Goal: Information Seeking & Learning: Learn about a topic

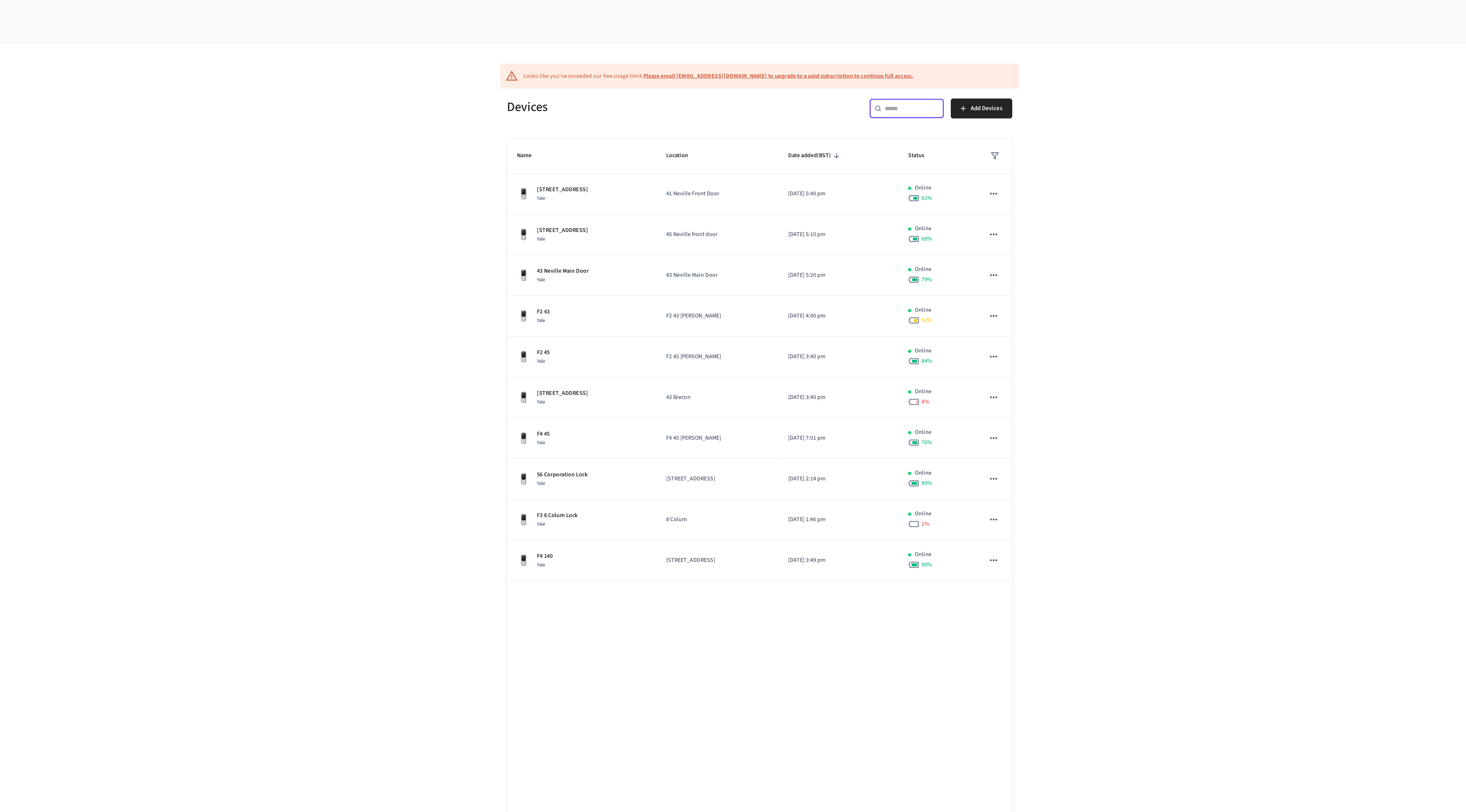
click at [804, 58] on input "text" at bounding box center [811, 56] width 28 height 5
type input "*****"
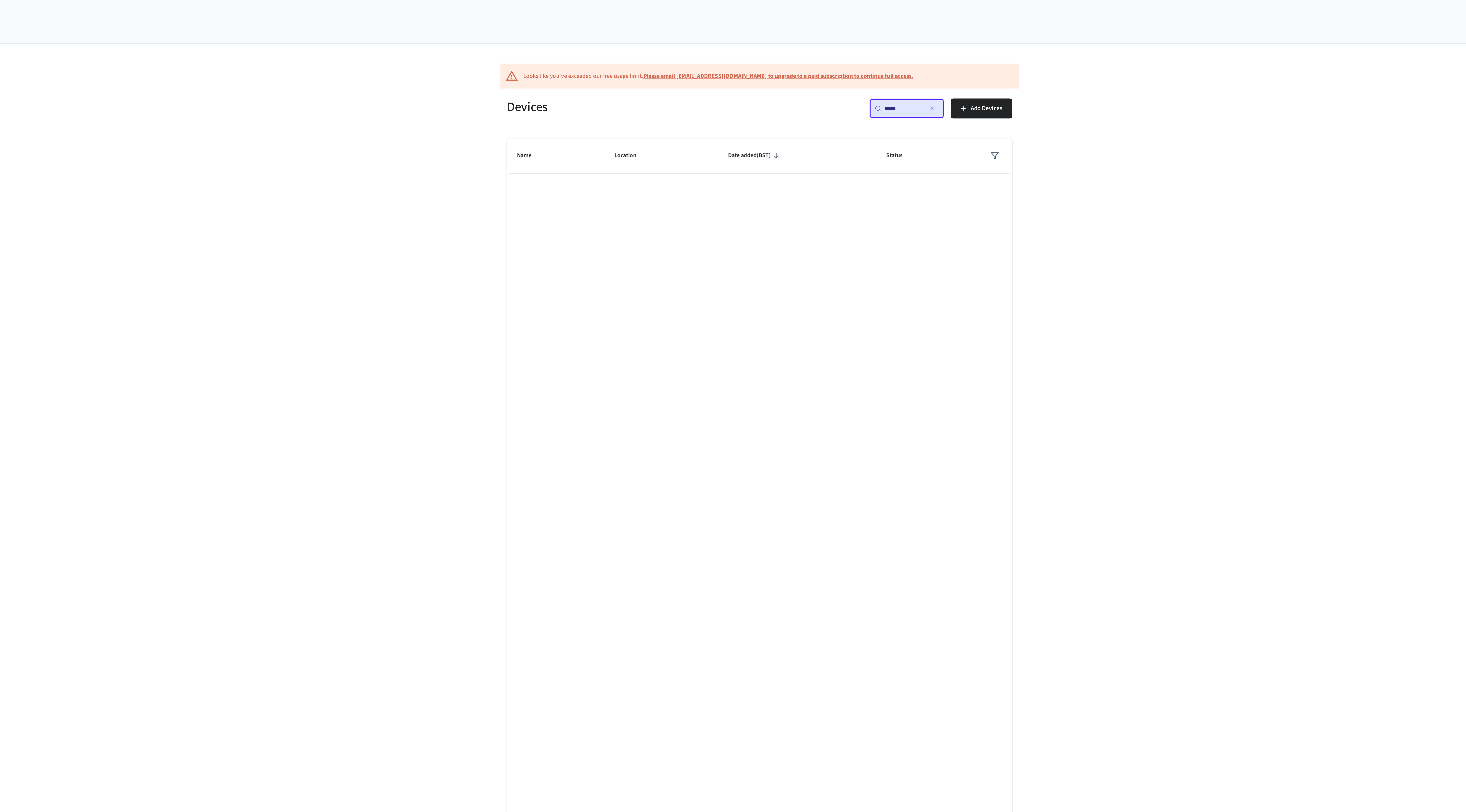
drag, startPoint x: 812, startPoint y: 57, endPoint x: 786, endPoint y: 54, distance: 26.2
click at [786, 54] on div "​ ***** ​ Add Devices" at bounding box center [800, 57] width 127 height 14
type input "*****"
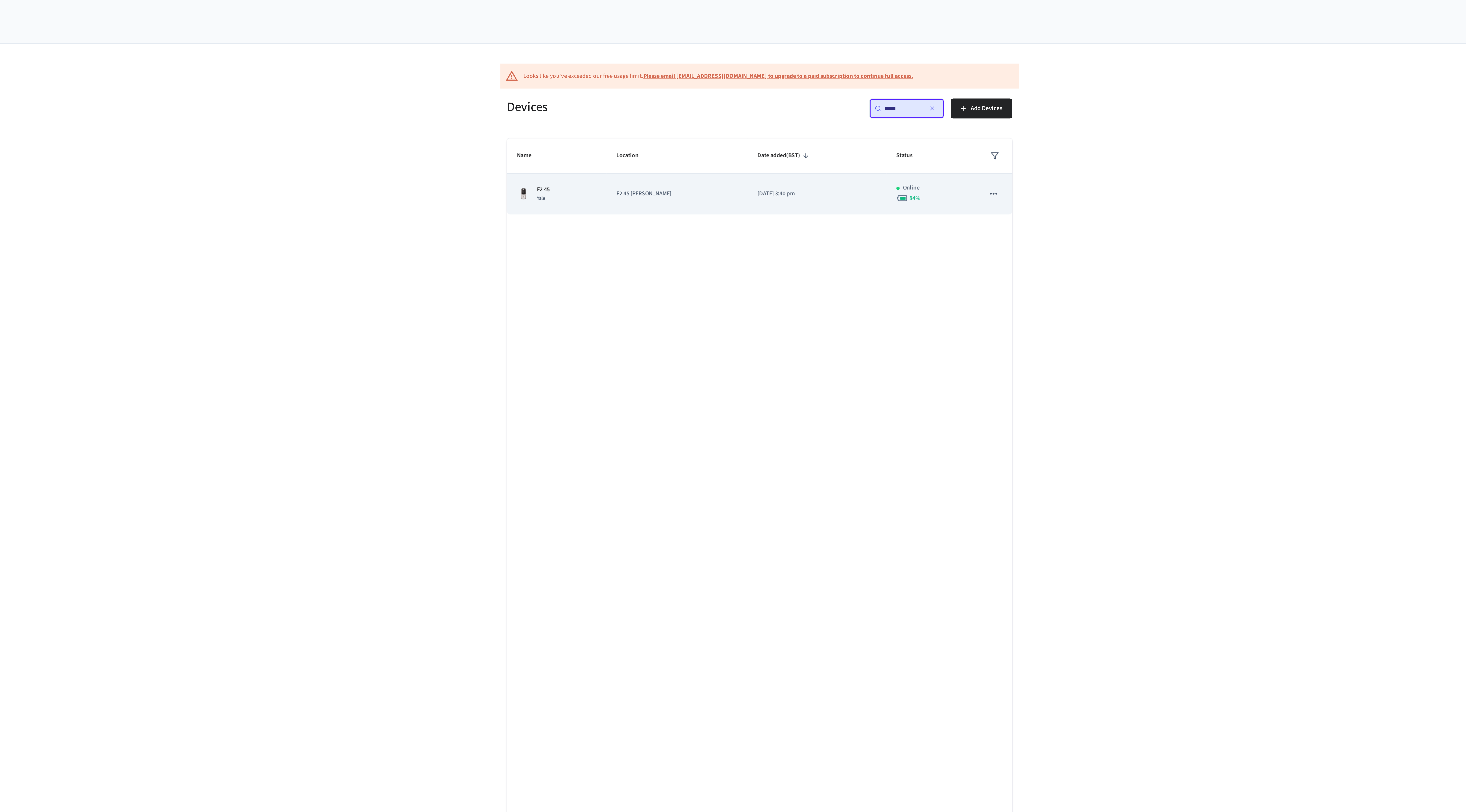
click at [697, 101] on p "F2 45 [PERSON_NAME]" at bounding box center [690, 100] width 63 height 5
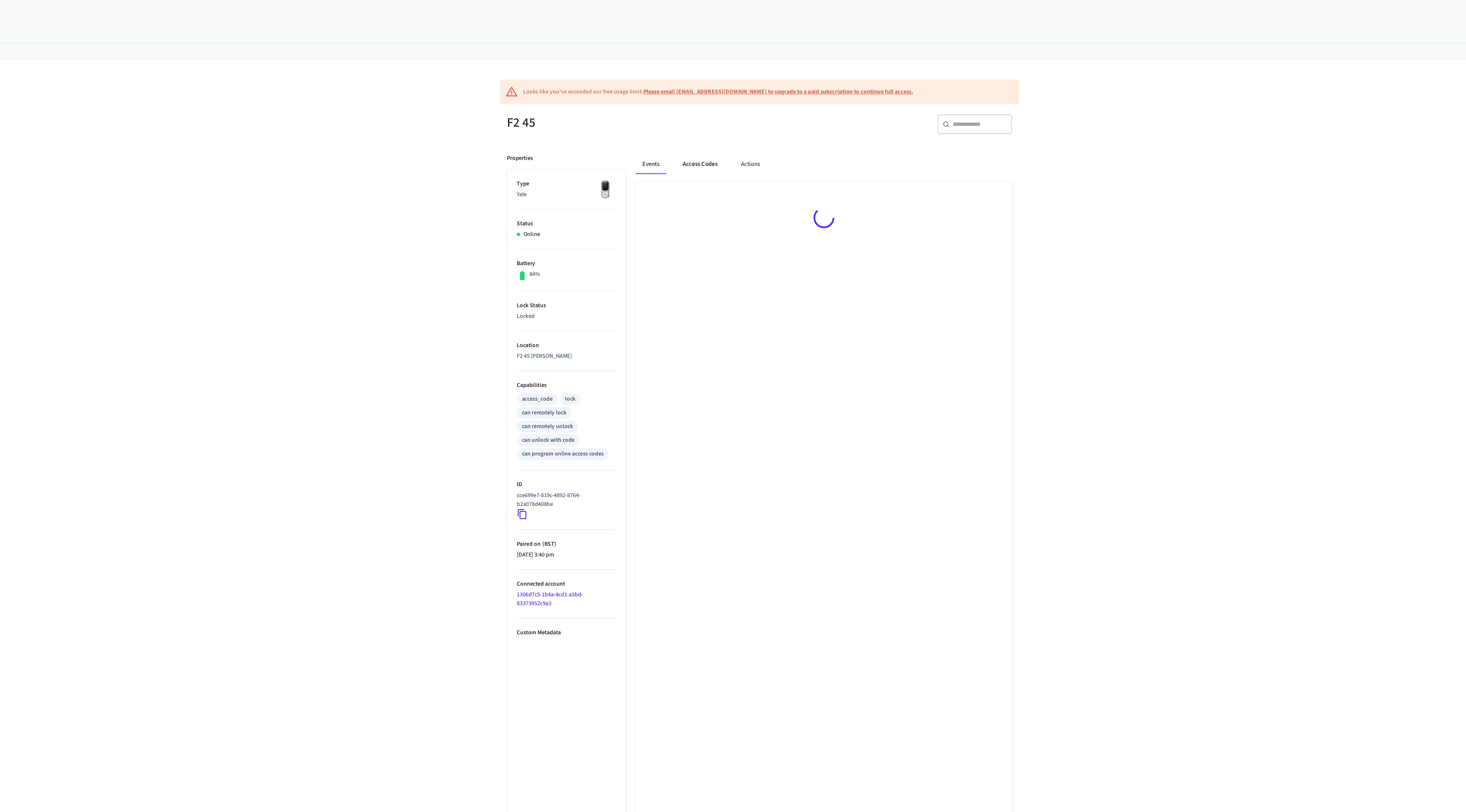
click at [705, 87] on button "Access Codes" at bounding box center [702, 85] width 25 height 10
click at [735, 87] on button "Actions" at bounding box center [727, 86] width 17 height 10
click at [676, 87] on button "Events" at bounding box center [677, 86] width 16 height 10
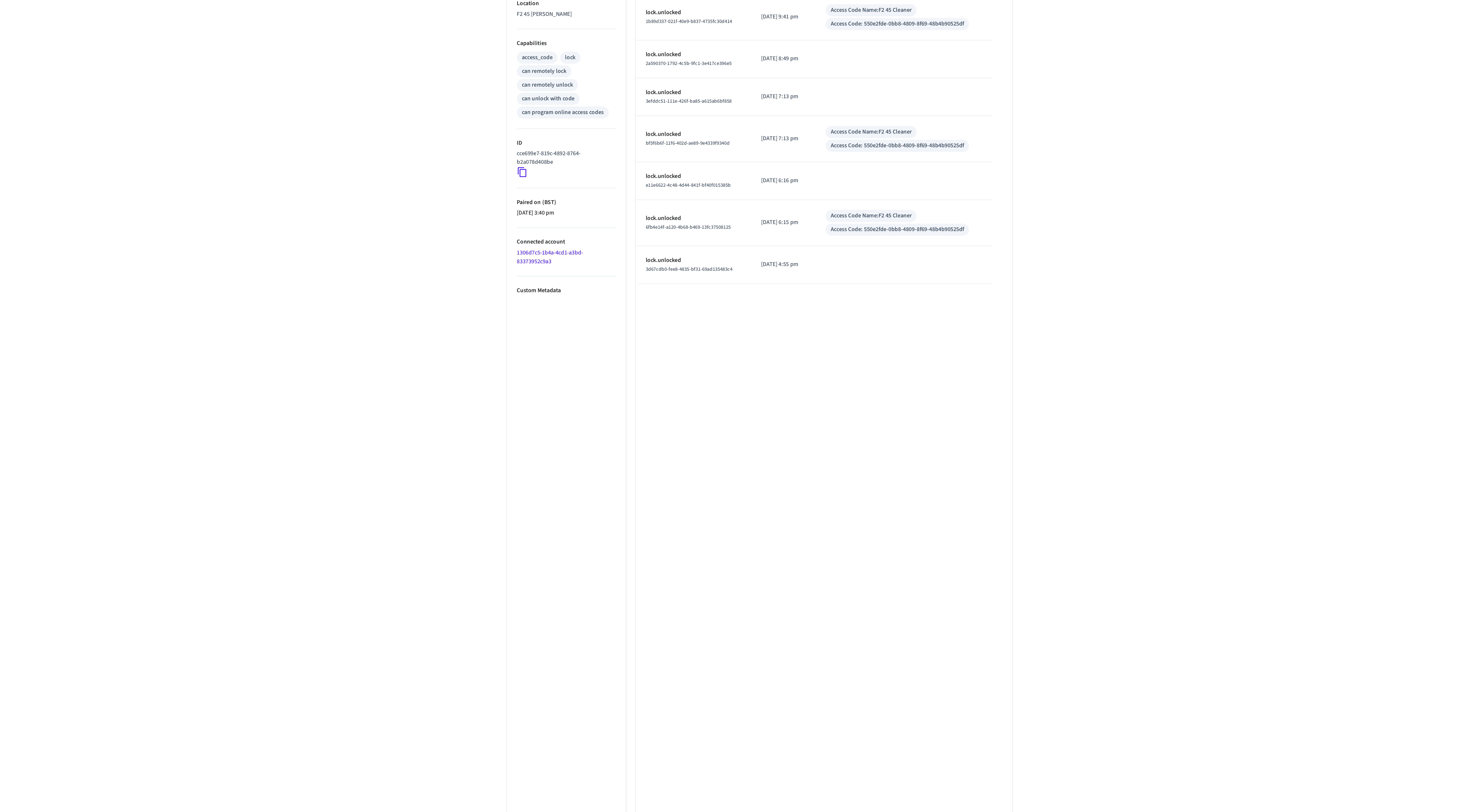
scroll to position [8, 0]
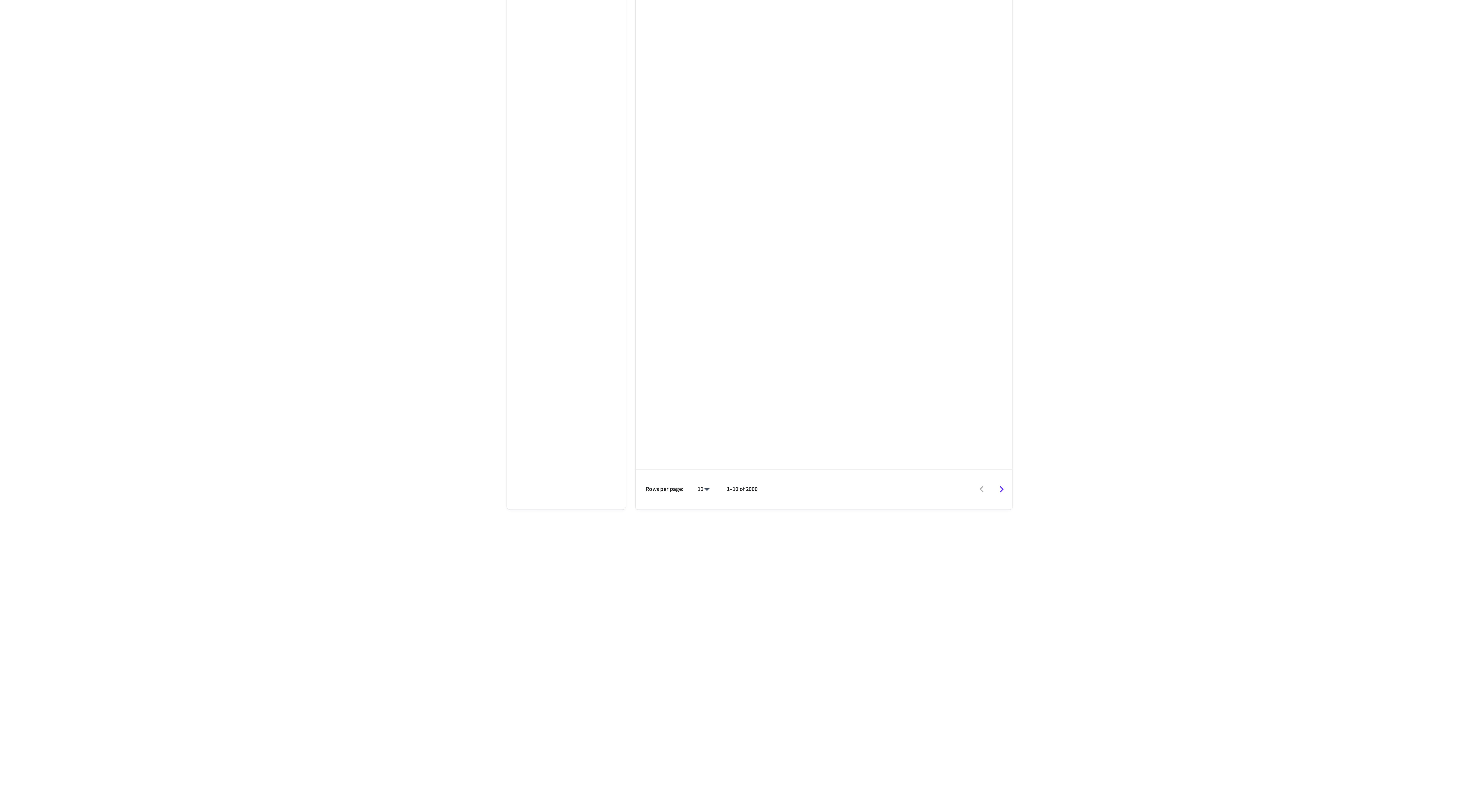
click at [365, 251] on body "Gwestai Smartlock System Production Find by ID ⌘ K GT Devices ACS Systems Conne…" at bounding box center [733, 402] width 1466 height 819
click at [698, 689] on li "100" at bounding box center [702, 683] width 11 height 11
type input "***"
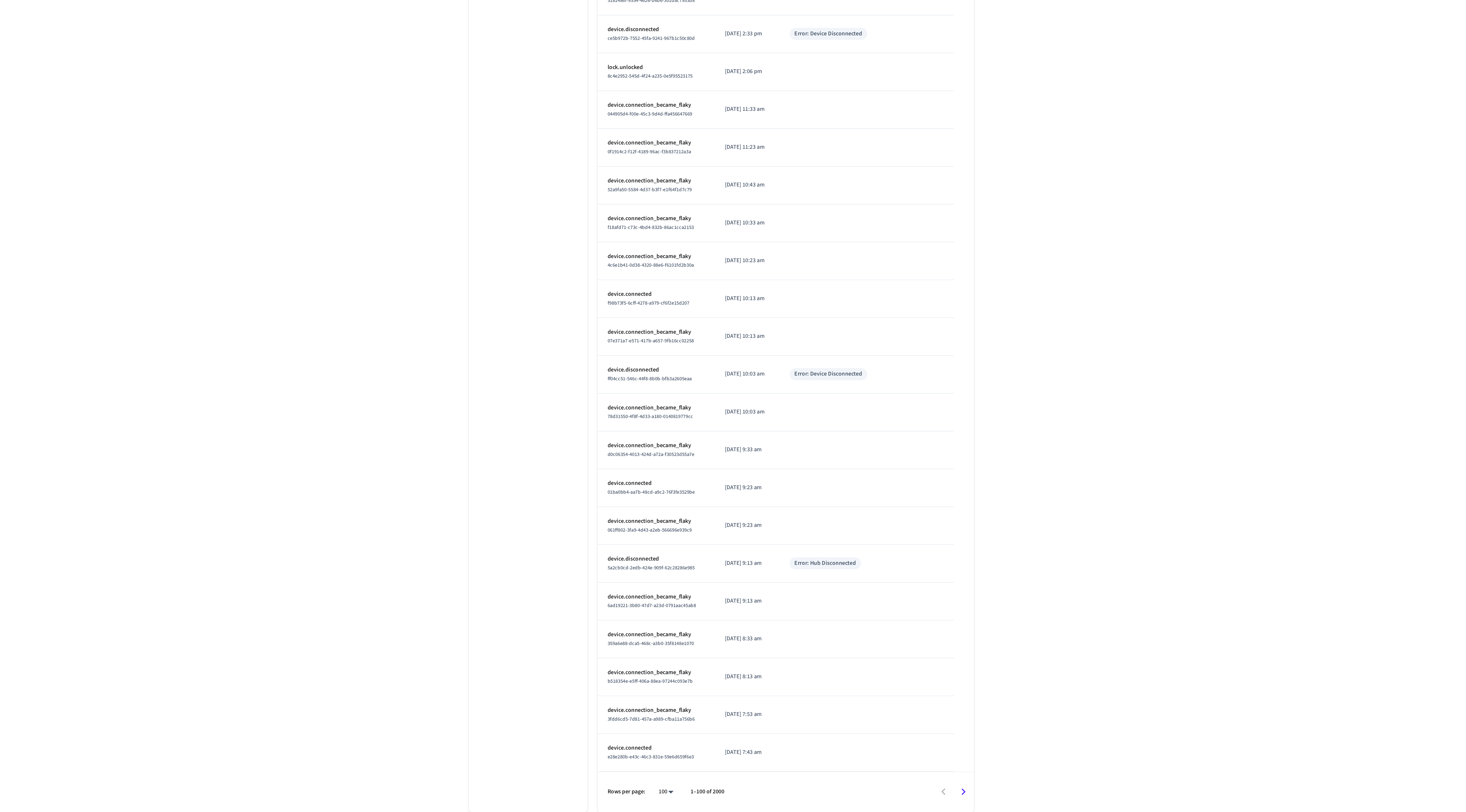
scroll to position [1375, 0]
click at [858, 802] on icon "Go to next page" at bounding box center [858, 801] width 7 height 7
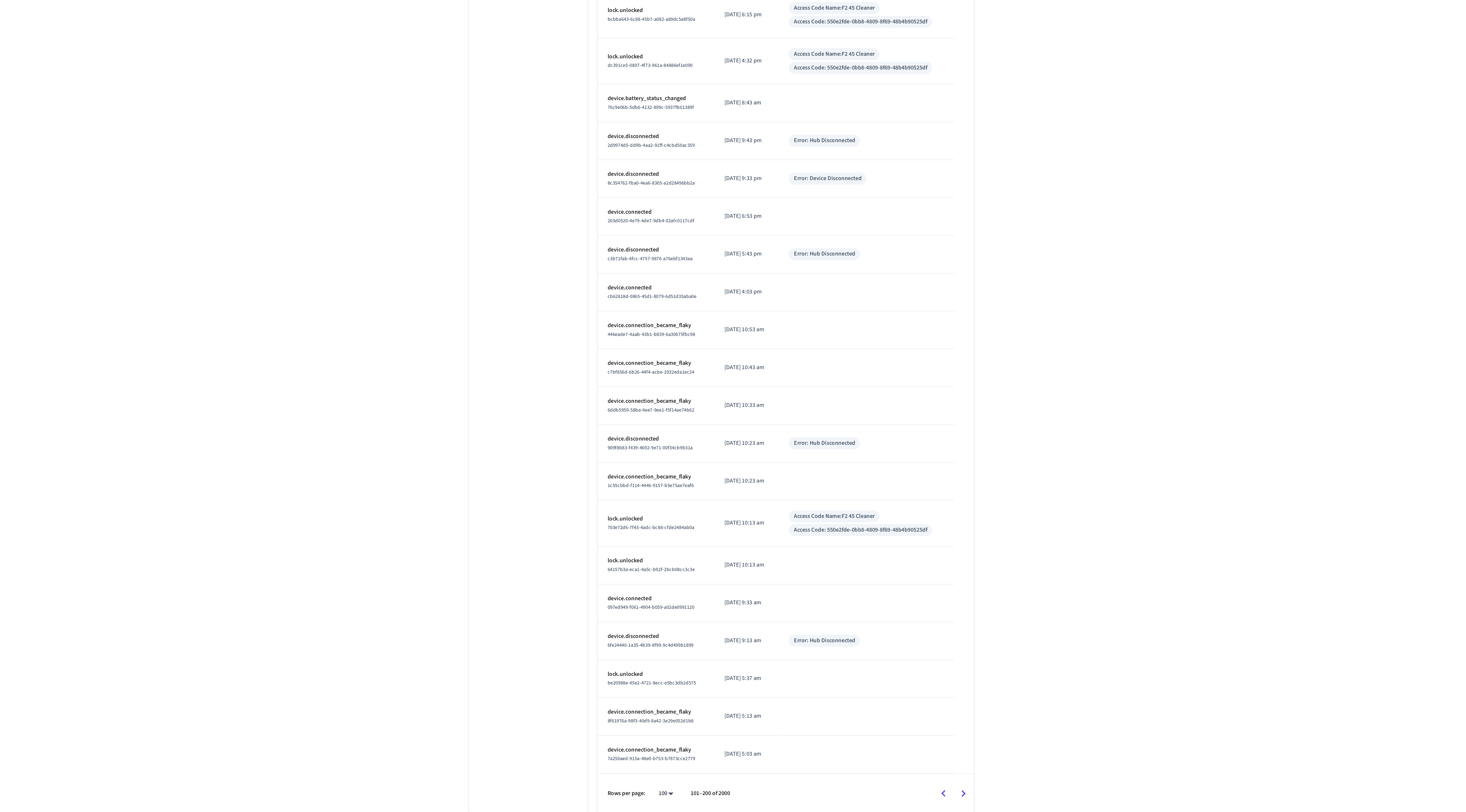
scroll to position [1392, 0]
click at [856, 803] on icon "Go to next page" at bounding box center [858, 801] width 7 height 7
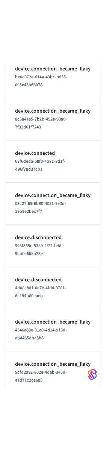
scroll to position [733, 0]
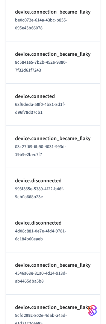
click at [47, 110] on div "68f6deda-58f0-4b81-8d1f-d96f78d37cb1" at bounding box center [53, 109] width 76 height 16
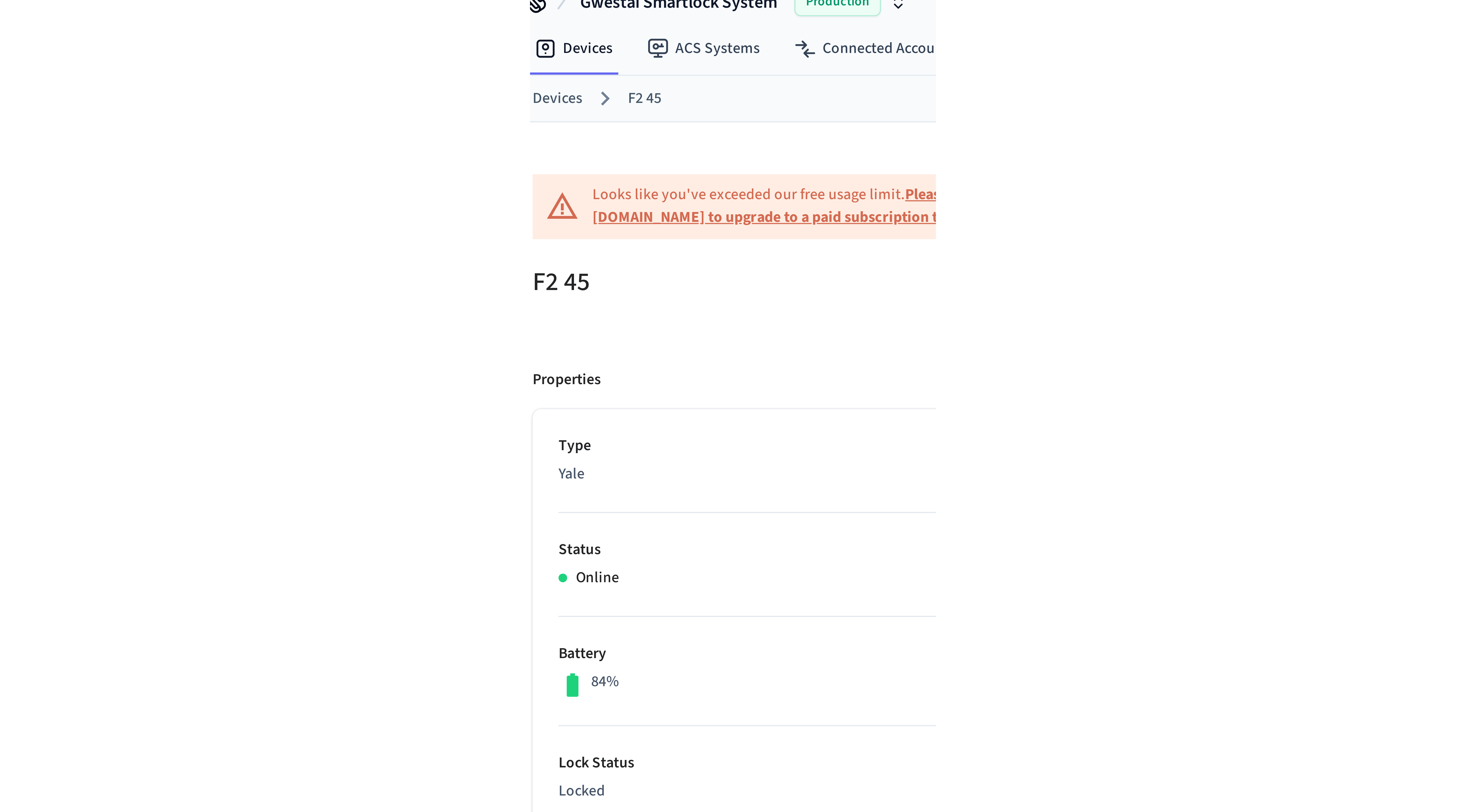
scroll to position [6, 0]
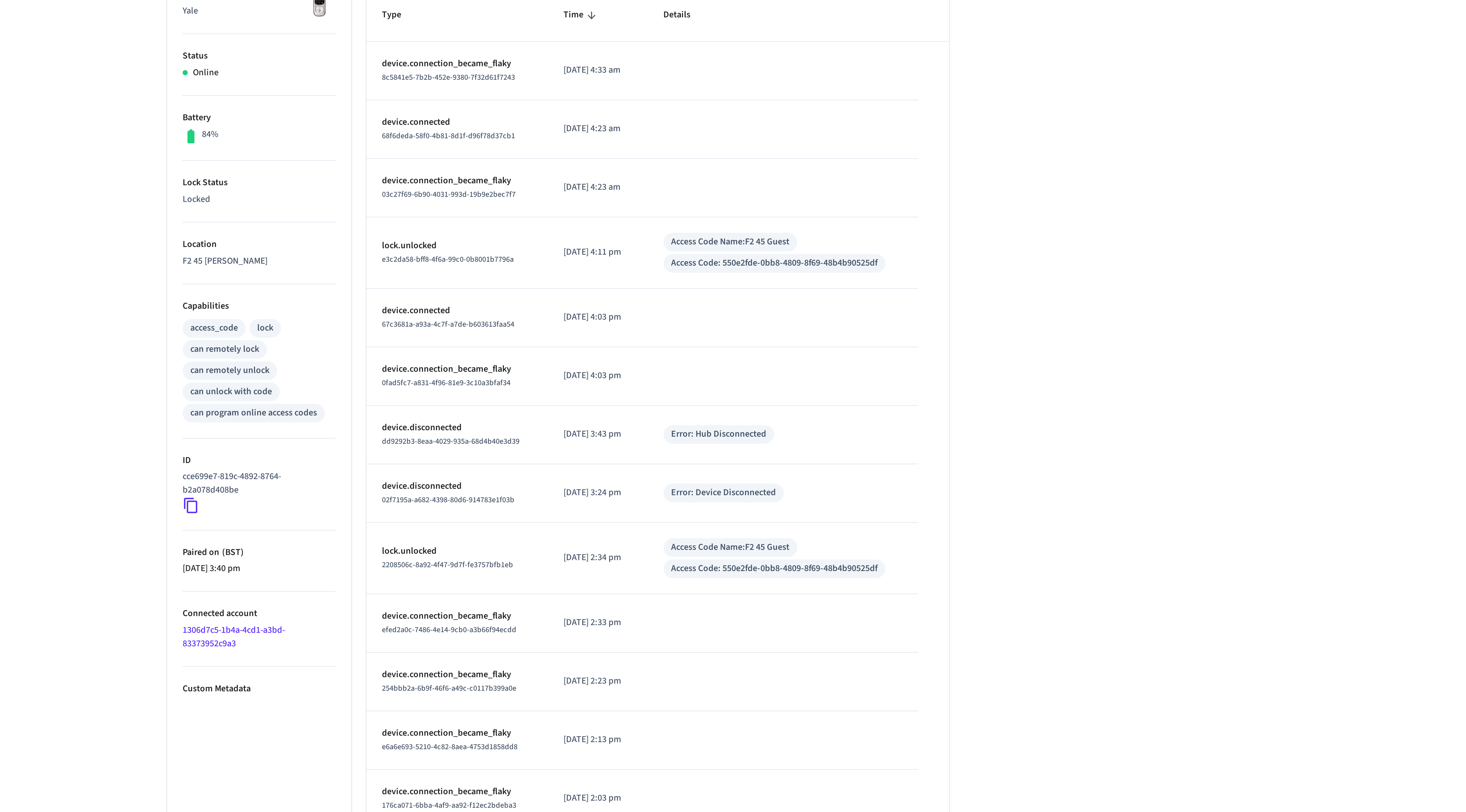
click at [702, 300] on p "device.connection_became_flaky" at bounding box center [699, 298] width 50 height 5
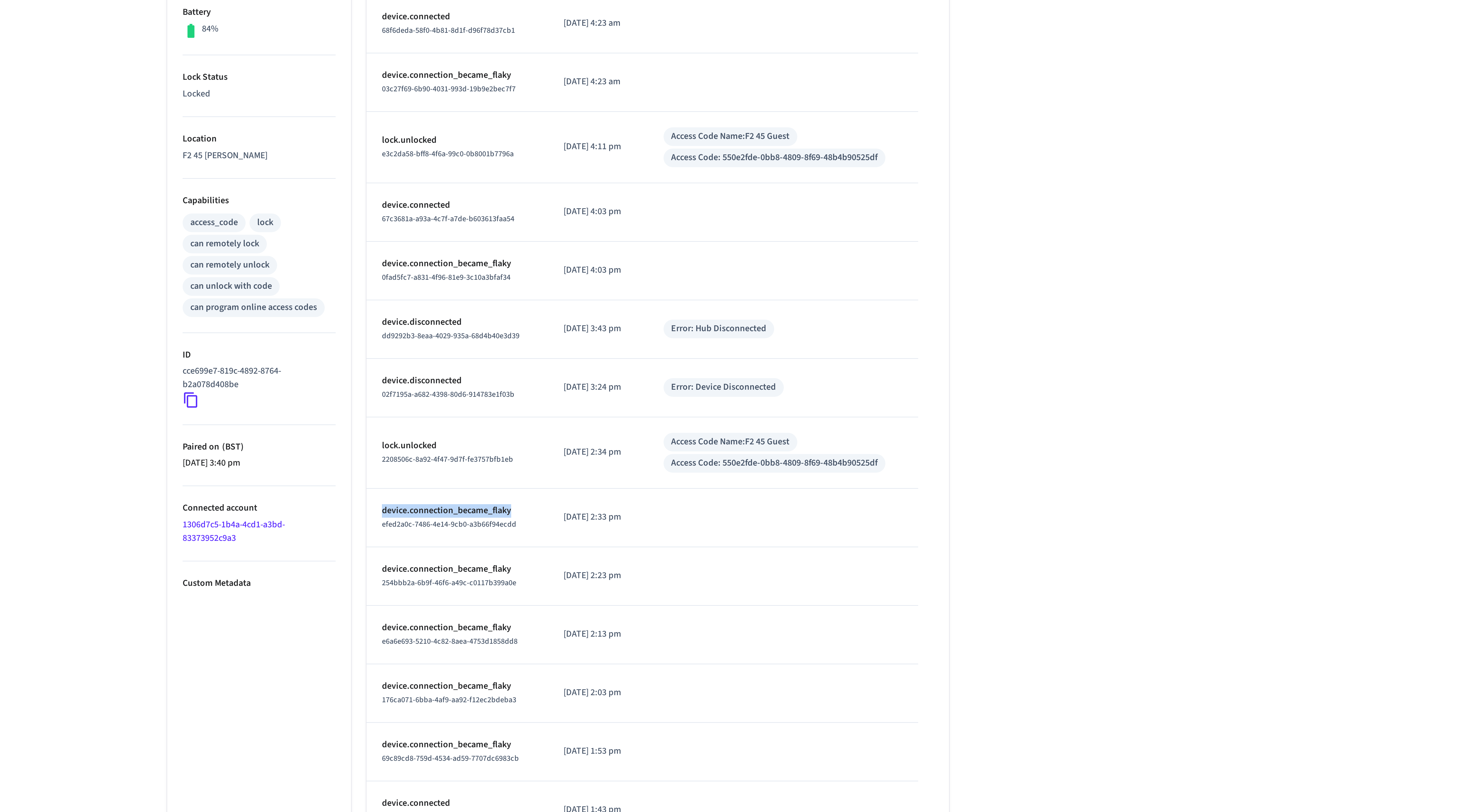
drag, startPoint x: 674, startPoint y: 300, endPoint x: 723, endPoint y: 302, distance: 49.0
click at [723, 302] on td "device.connection_became_flaky efed2a0c-7486-4e14-9cb0-a3b66f94ecdd" at bounding box center [699, 300] width 60 height 19
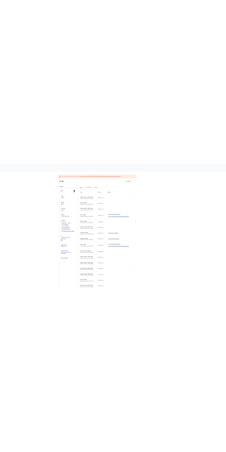
scroll to position [0, 0]
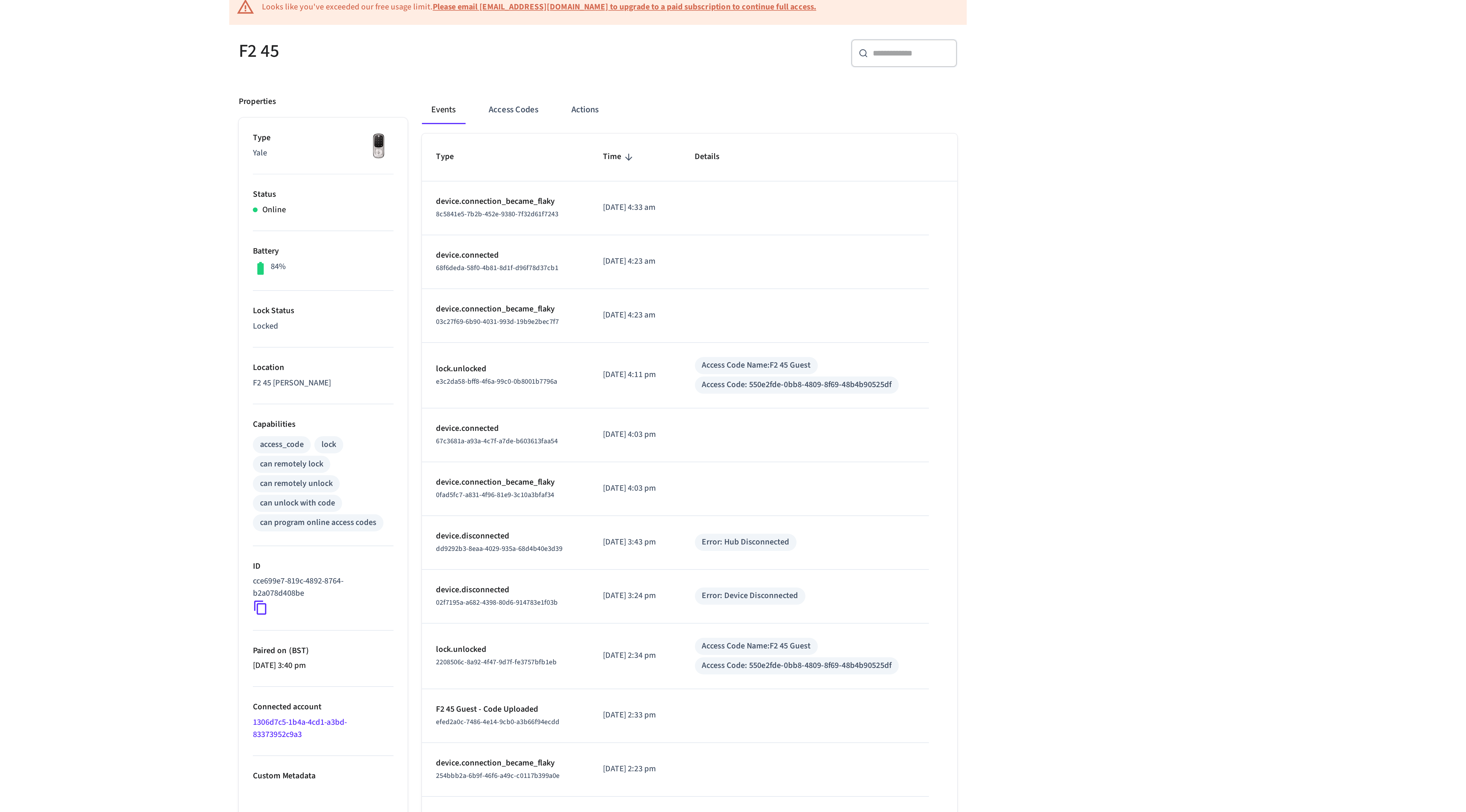
drag, startPoint x: 707, startPoint y: 301, endPoint x: 700, endPoint y: 47, distance: 254.1
click at [701, 159] on p "device.connection_became_flaky" at bounding box center [699, 158] width 50 height 5
click at [719, 159] on p "device.connection_became_flaky" at bounding box center [699, 158] width 50 height 5
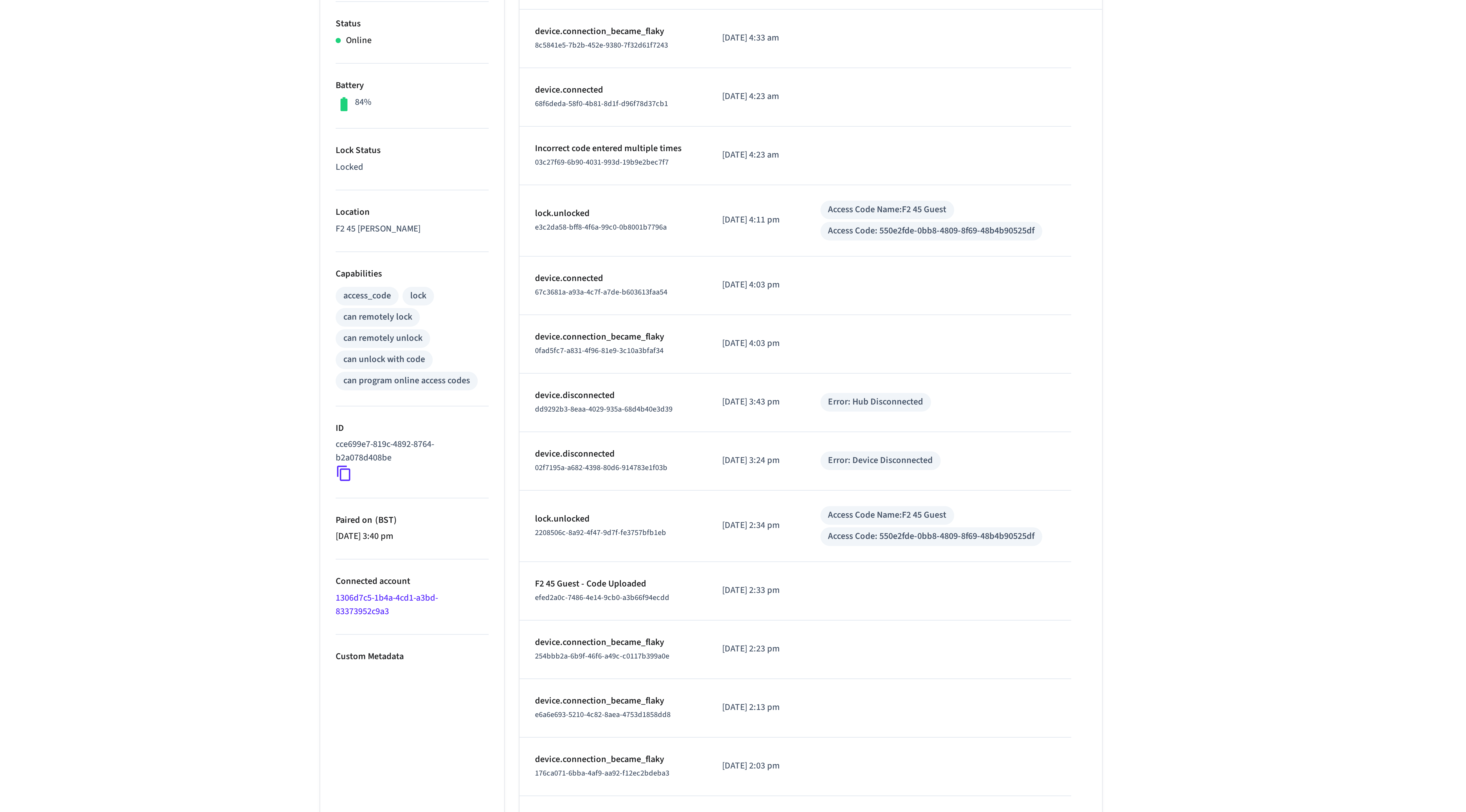
drag, startPoint x: 761, startPoint y: 162, endPoint x: 744, endPoint y: 162, distance: 17.0
click at [744, 162] on p "[DATE] 4:23 am" at bounding box center [748, 160] width 23 height 5
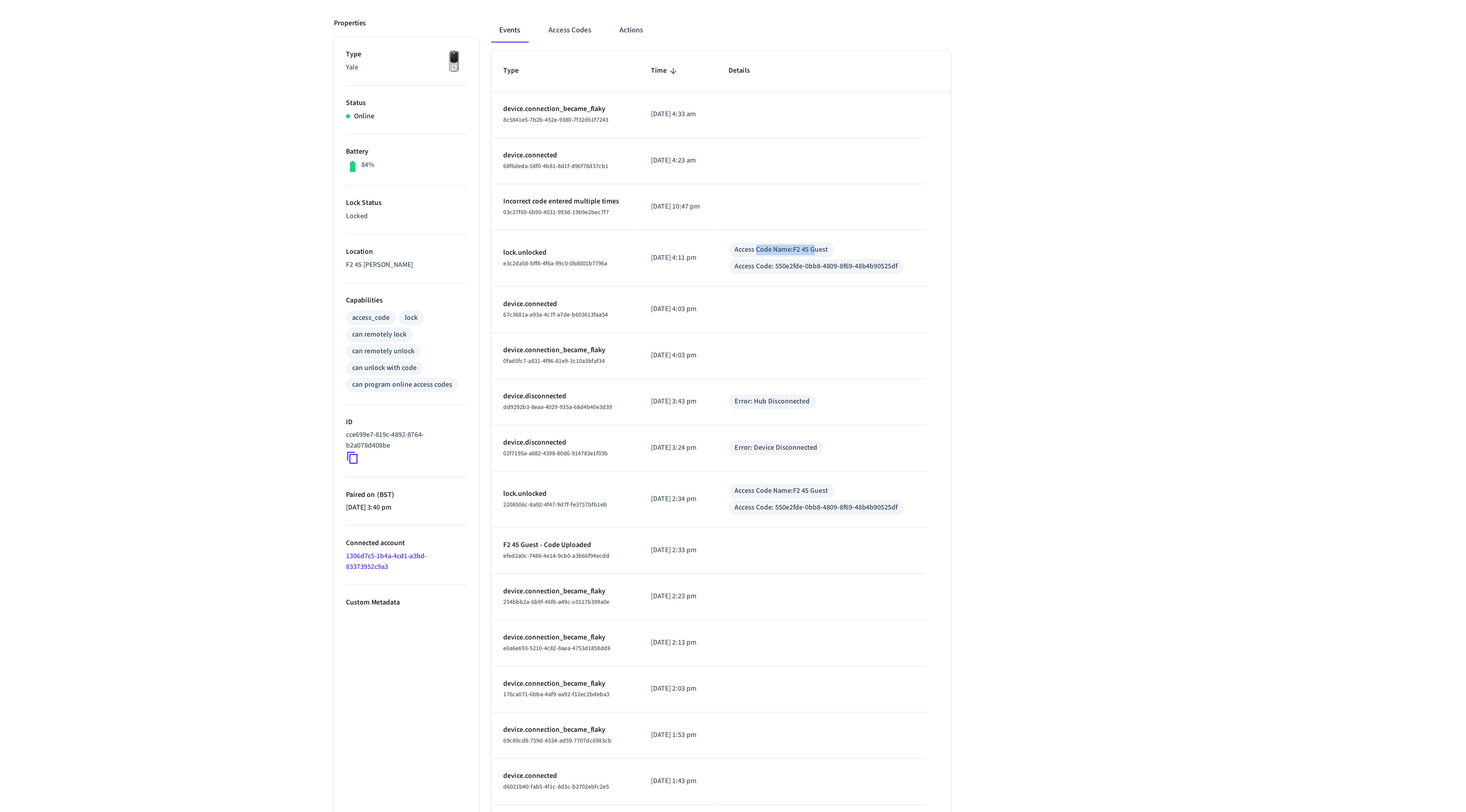
drag, startPoint x: 785, startPoint y: 179, endPoint x: 810, endPoint y: 179, distance: 25.0
click at [810, 179] on div "Access Code Name: F2 45 Guest" at bounding box center [792, 179] width 39 height 5
click at [814, 164] on td "sticky table" at bounding box center [809, 160] width 89 height 19
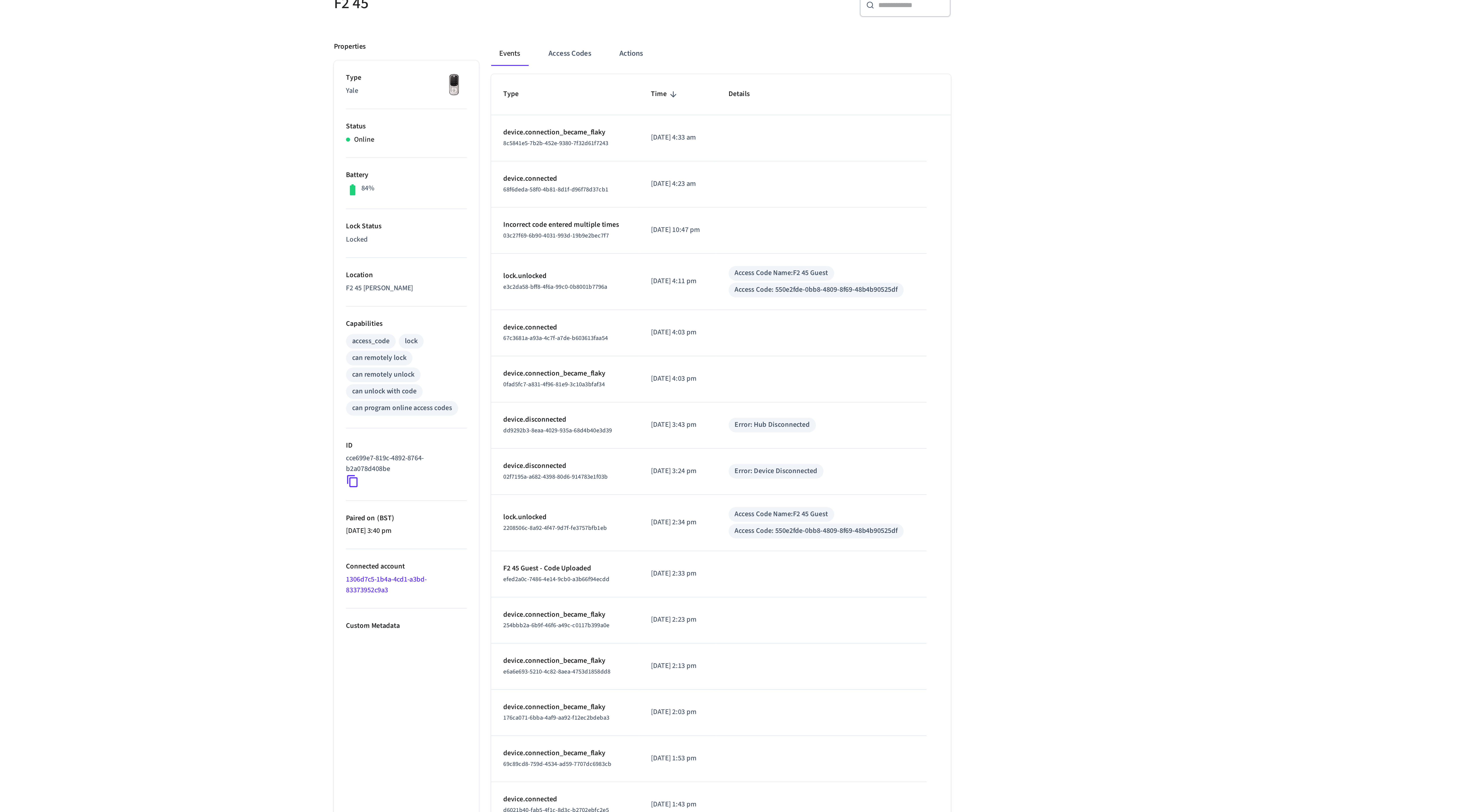
drag, startPoint x: 675, startPoint y: 121, endPoint x: 757, endPoint y: 146, distance: 85.7
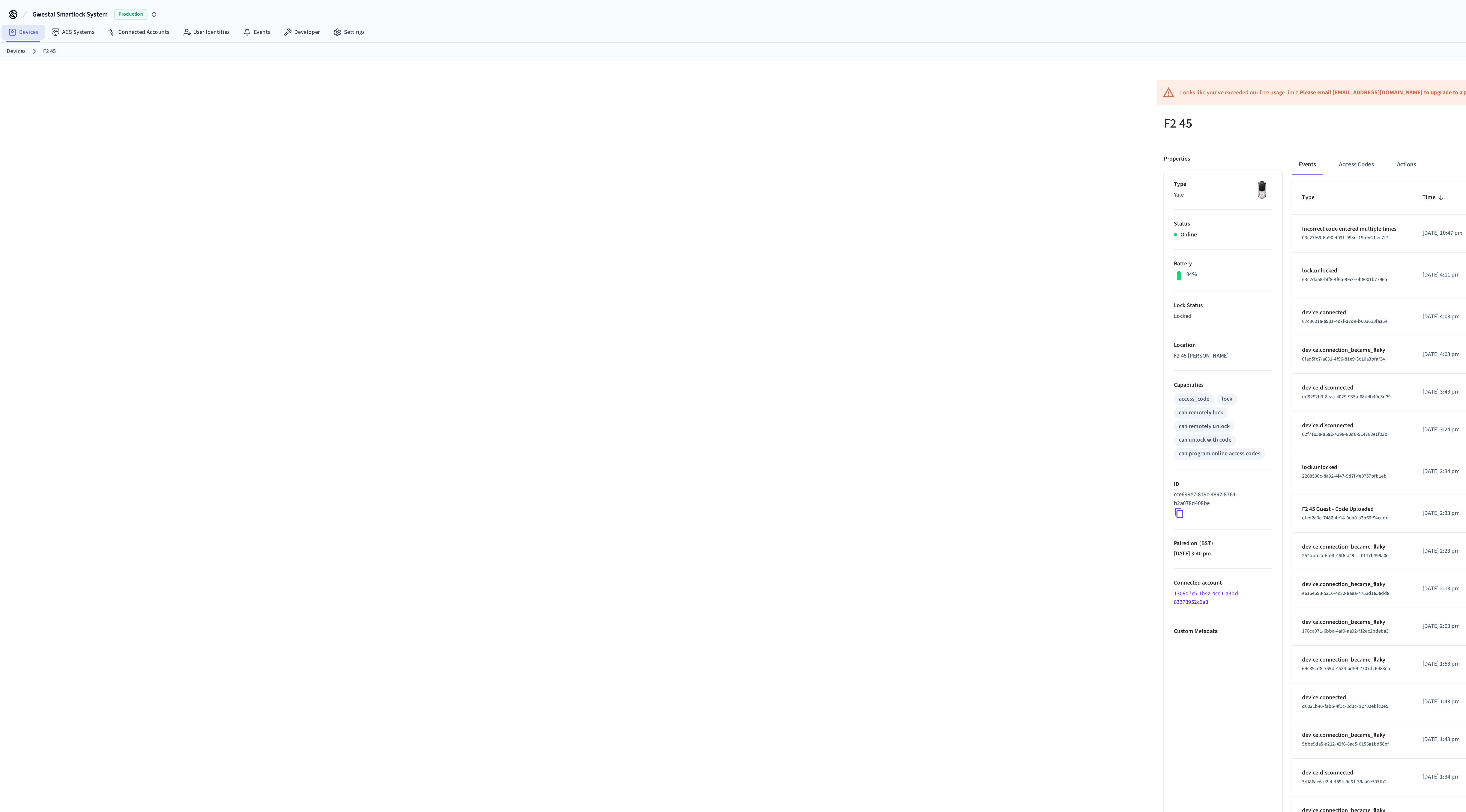
click at [19, 14] on link "Devices" at bounding box center [12, 17] width 22 height 8
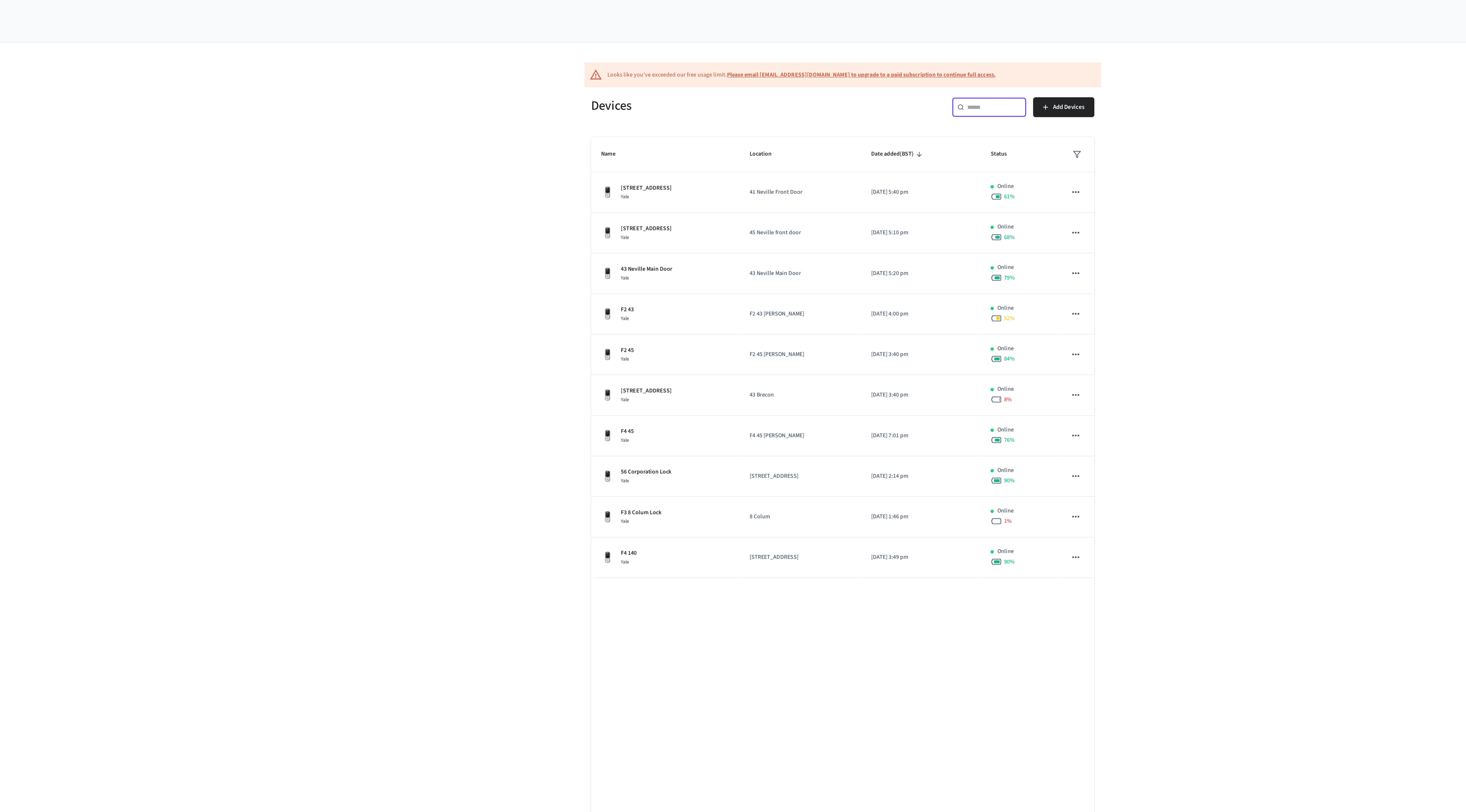
click at [809, 57] on input "text" at bounding box center [811, 56] width 28 height 5
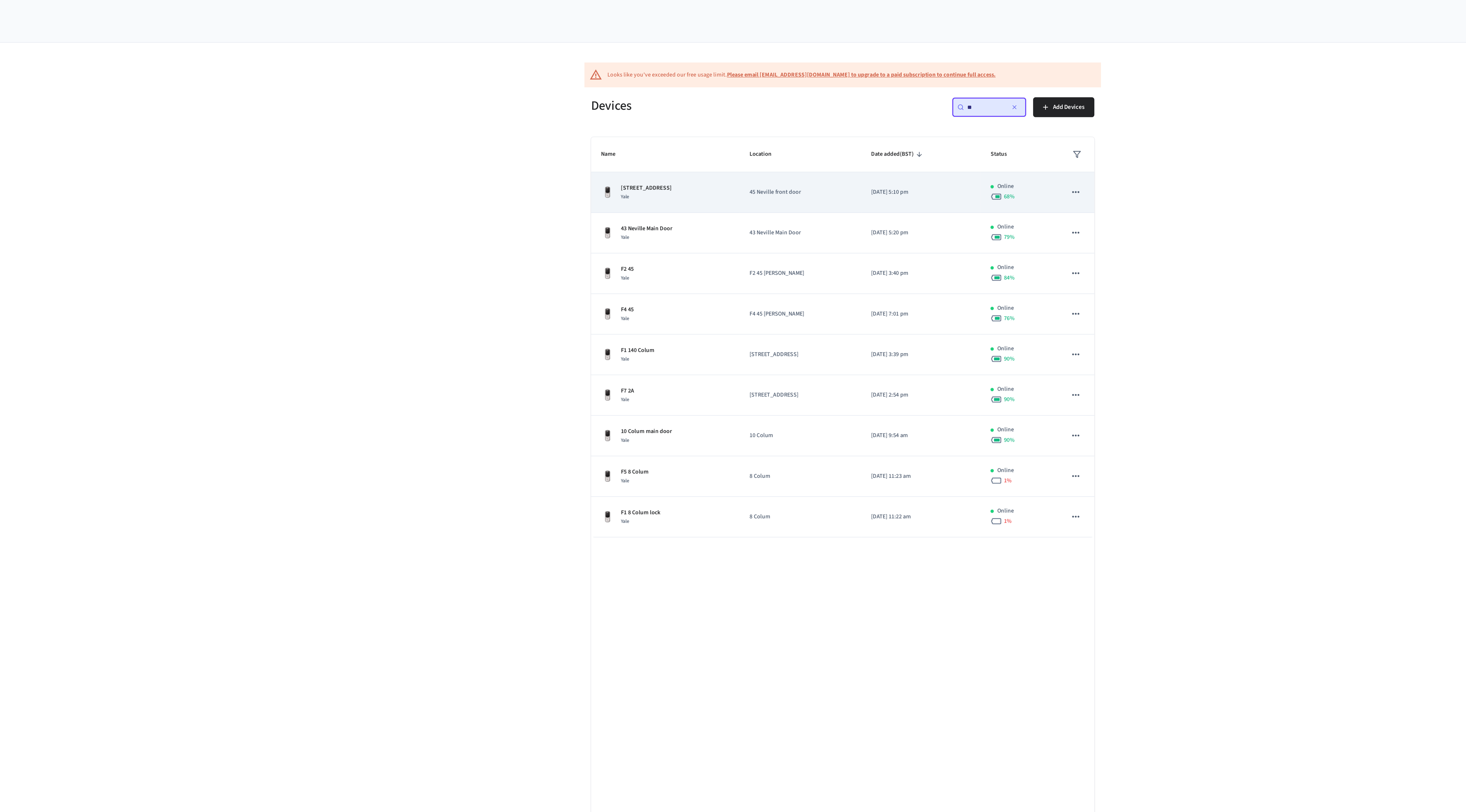
type input "**"
click at [681, 107] on td "45 Neville front door" at bounding box center [711, 100] width 63 height 21
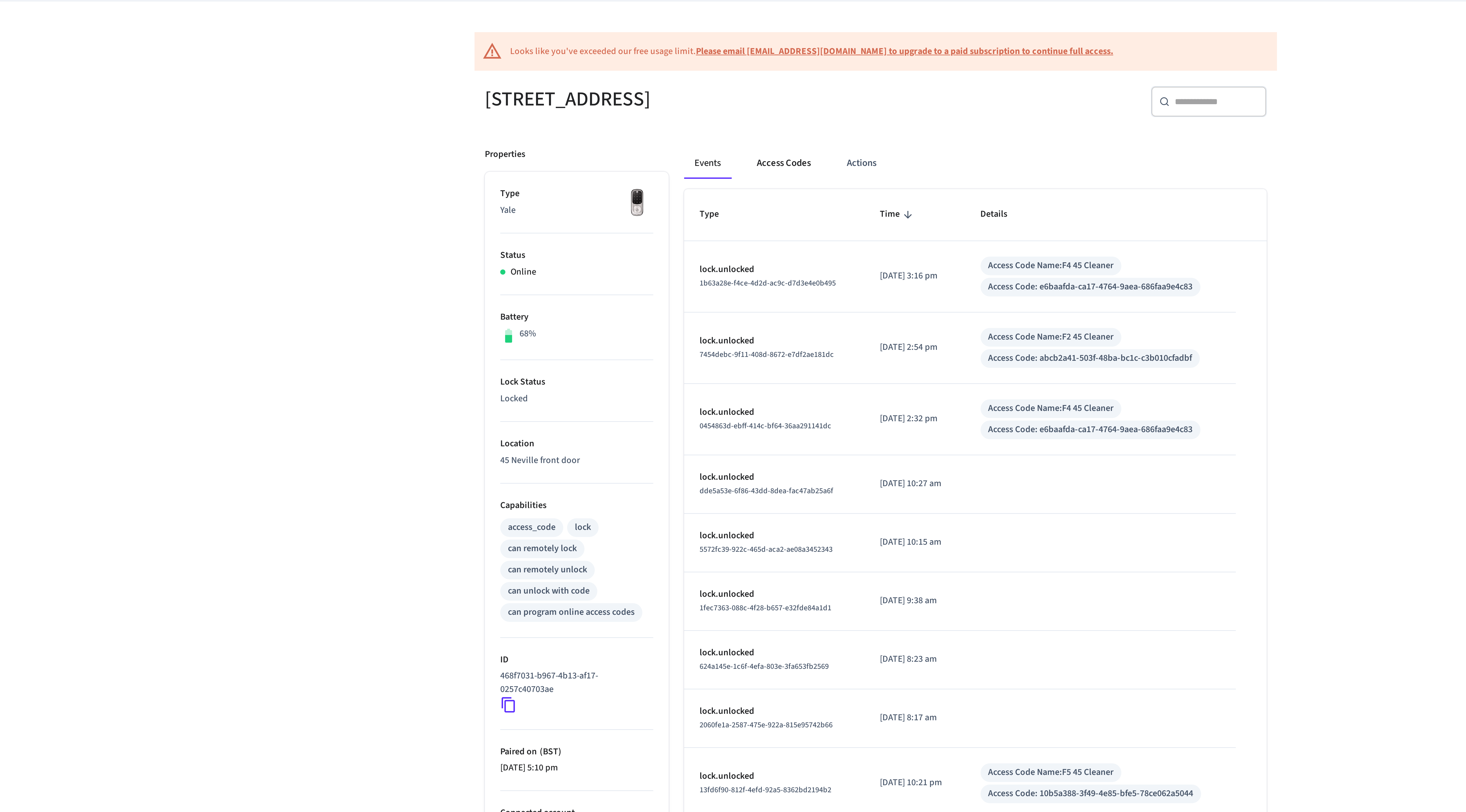
click at [705, 87] on button "Access Codes" at bounding box center [702, 86] width 25 height 10
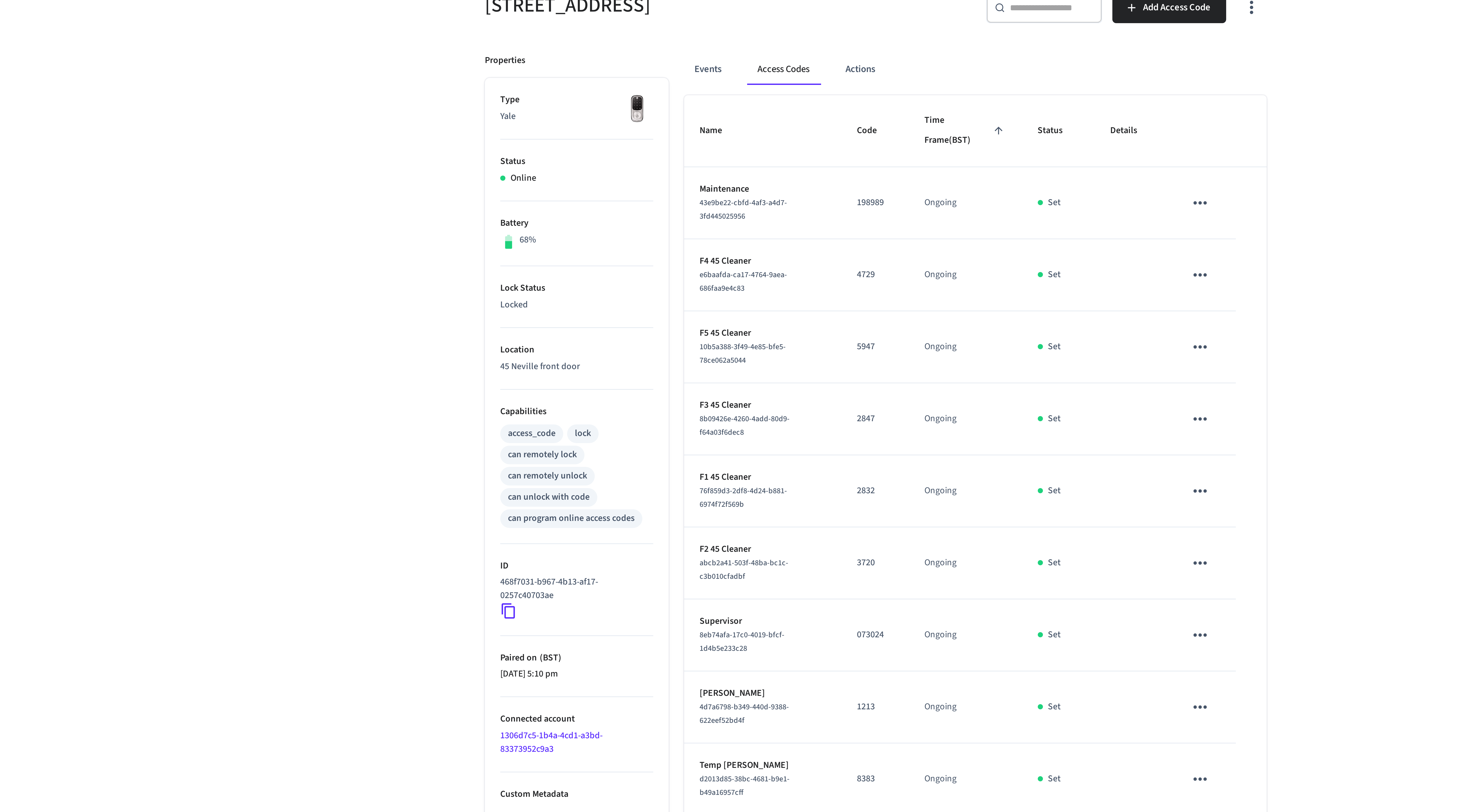
click at [672, 80] on div "Events Access Codes Actions Name Code Time Frame (BST) Status Details Maintenan…" at bounding box center [764, 369] width 199 height 587
click at [675, 86] on button "Events" at bounding box center [677, 86] width 16 height 10
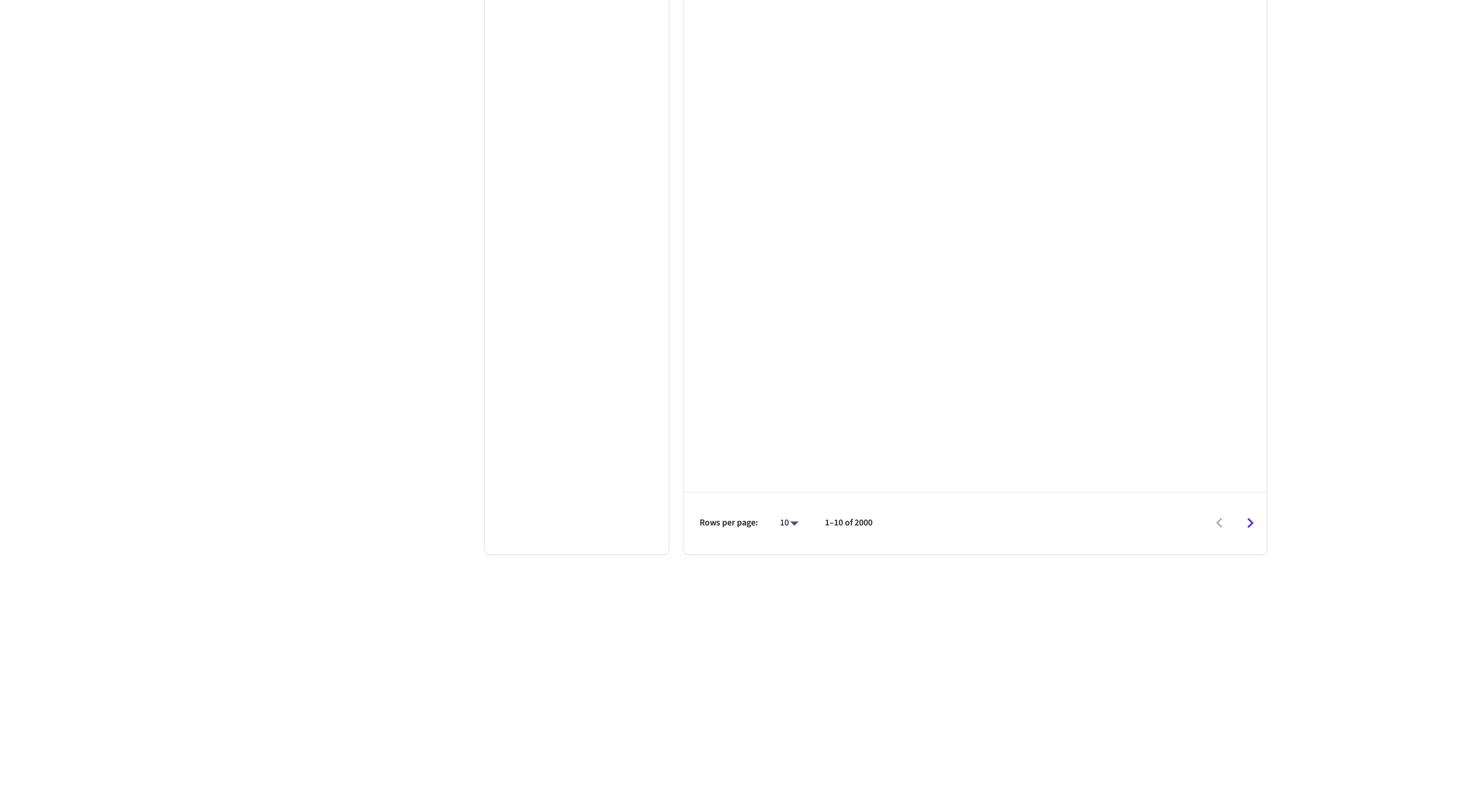
click at [263, 178] on body "Gwestai Smartlock System Production Find by ID ⌘ K GT Devices ACS Systems Conne…" at bounding box center [733, 409] width 1466 height 819
click at [703, 690] on li "100" at bounding box center [702, 691] width 11 height 11
type input "***"
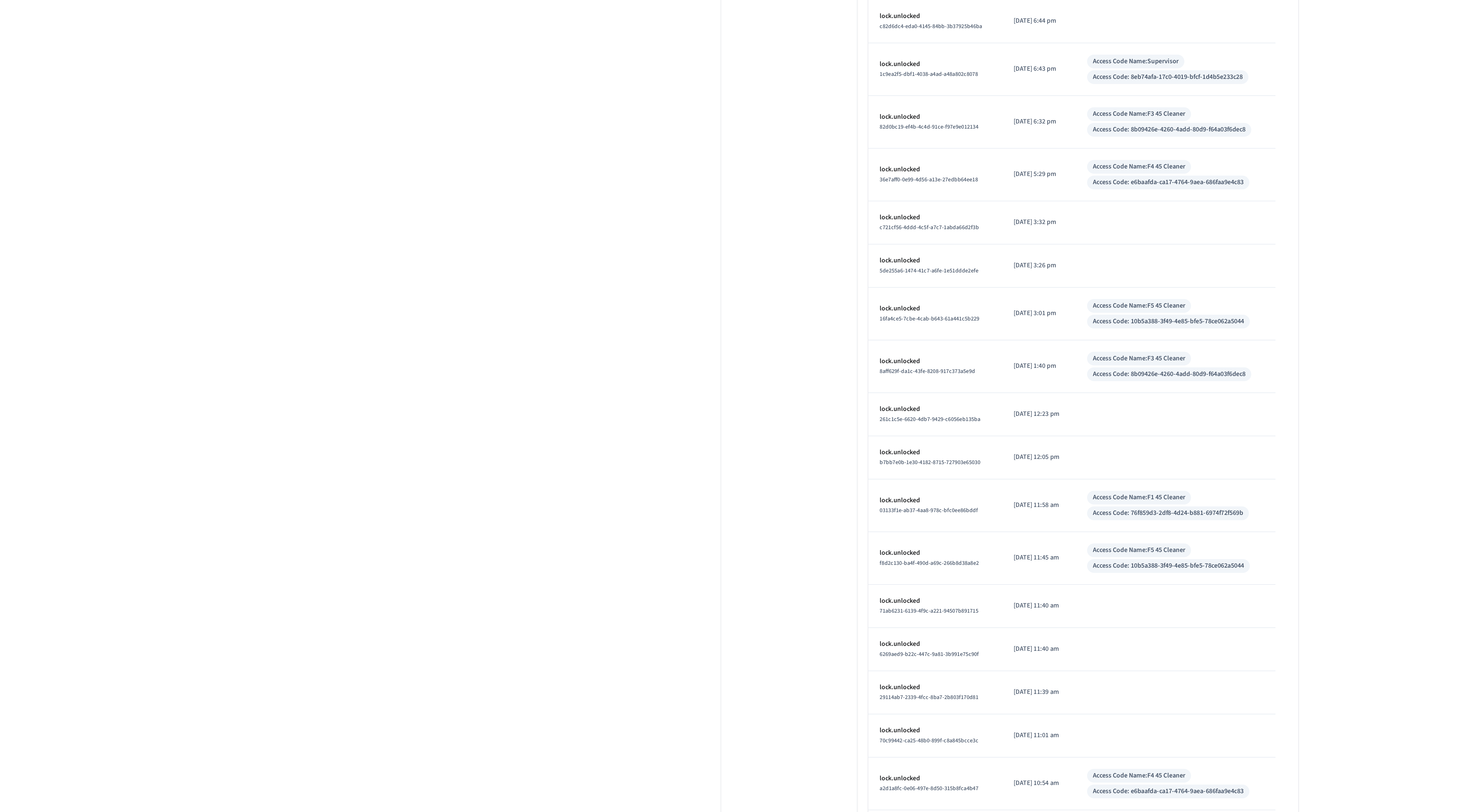
scroll to position [1474, 0]
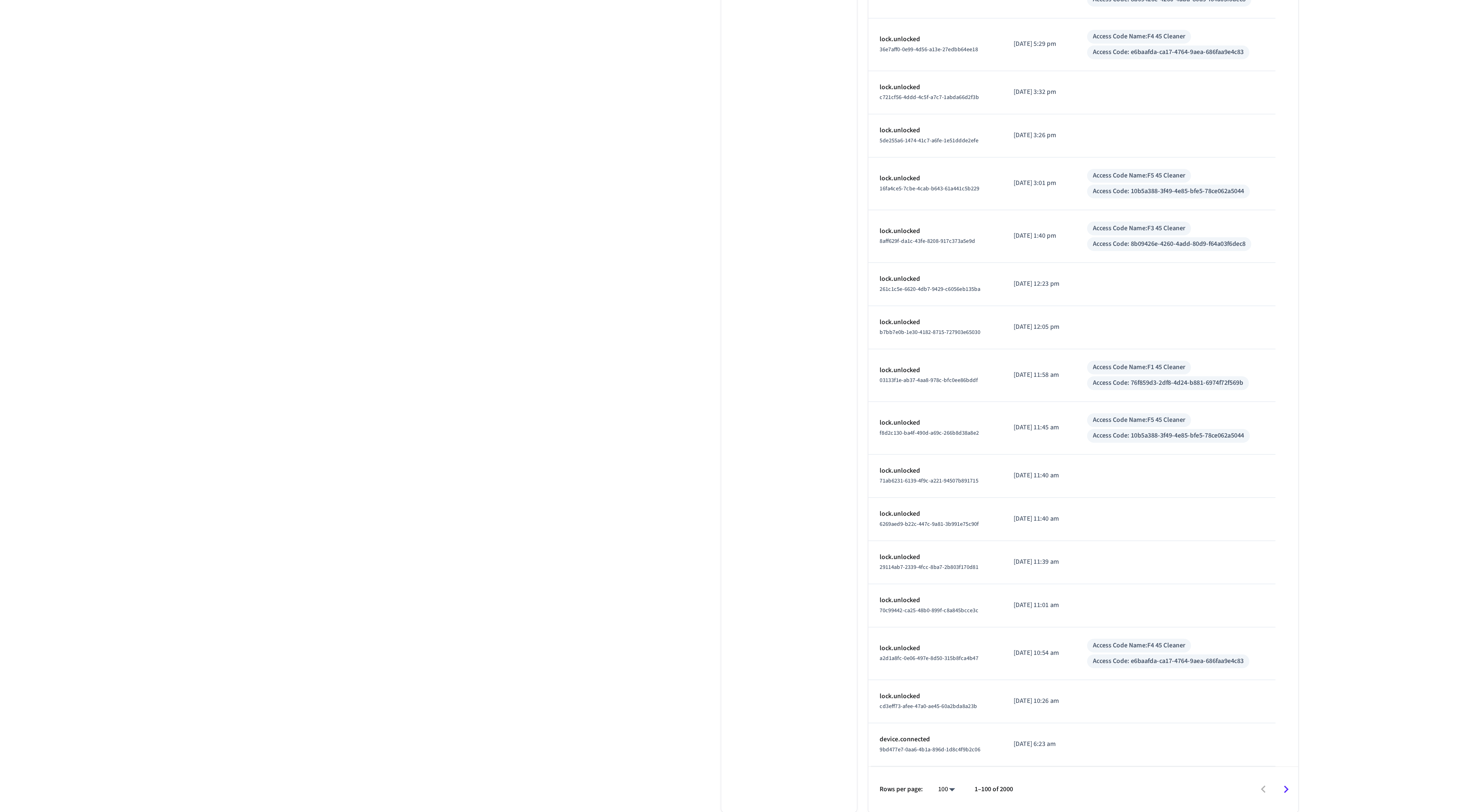
click at [860, 803] on icon "Go to next page" at bounding box center [858, 801] width 7 height 7
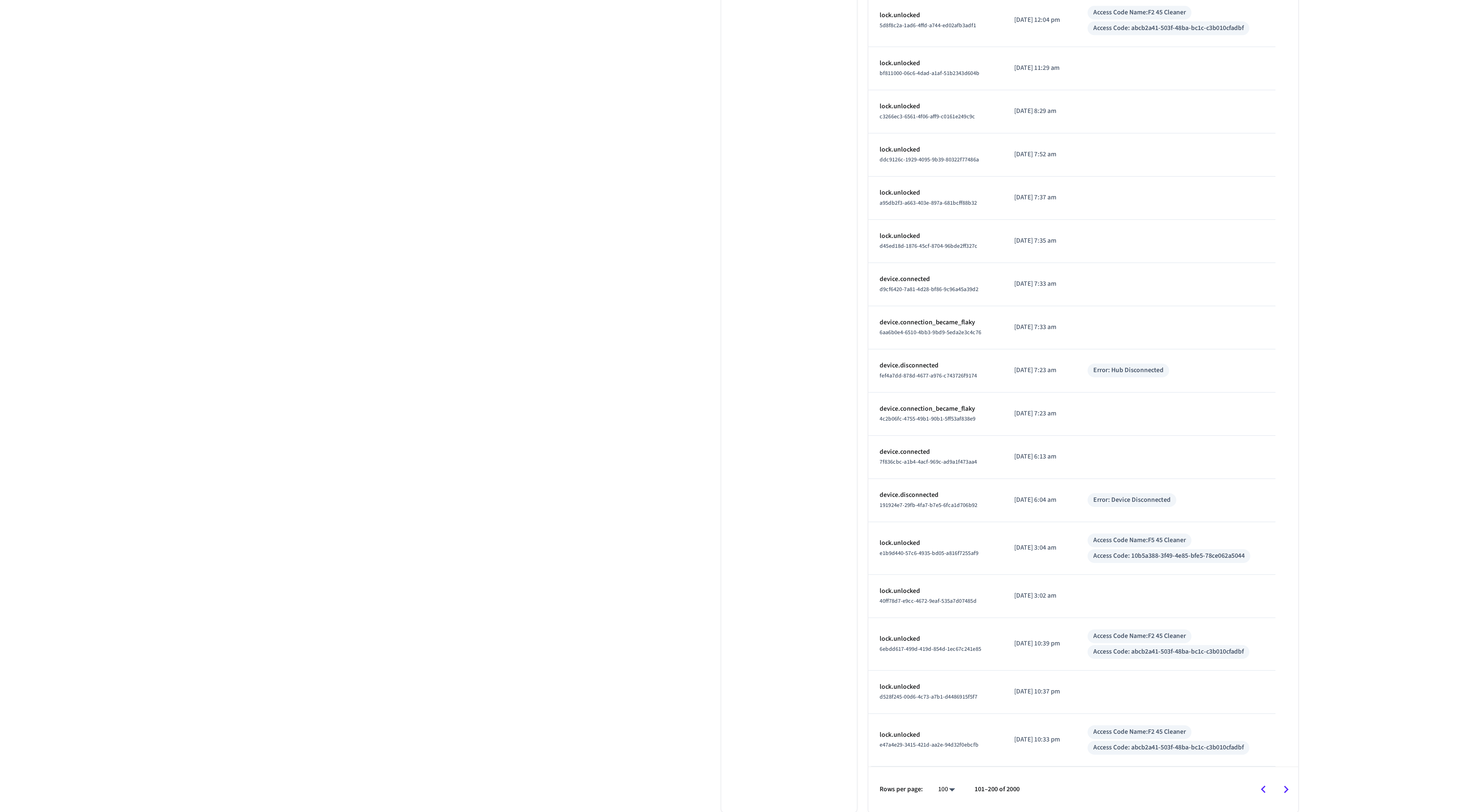
click at [860, 803] on icon "Go to next page" at bounding box center [858, 801] width 7 height 7
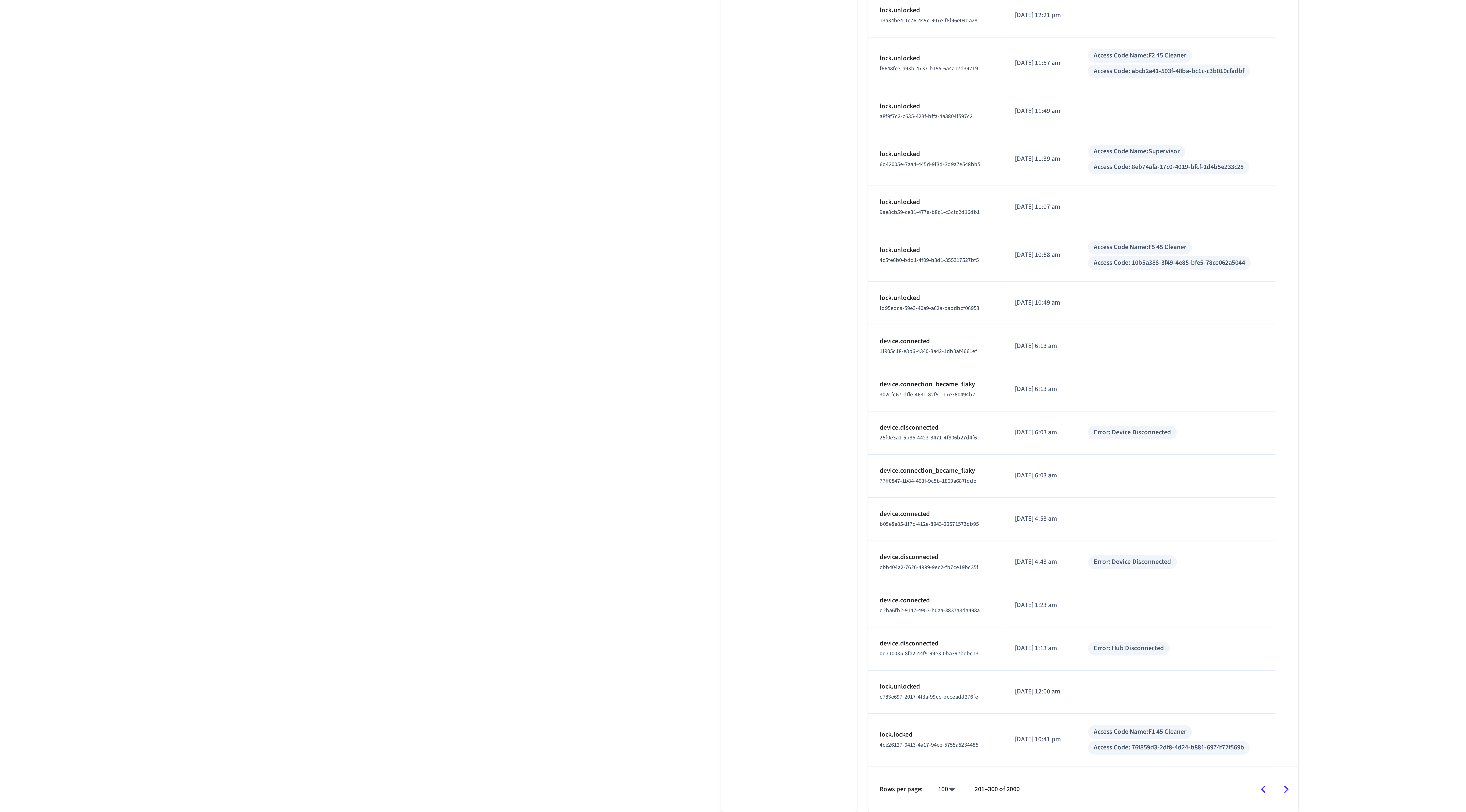
click at [860, 803] on icon "Go to next page" at bounding box center [858, 801] width 7 height 7
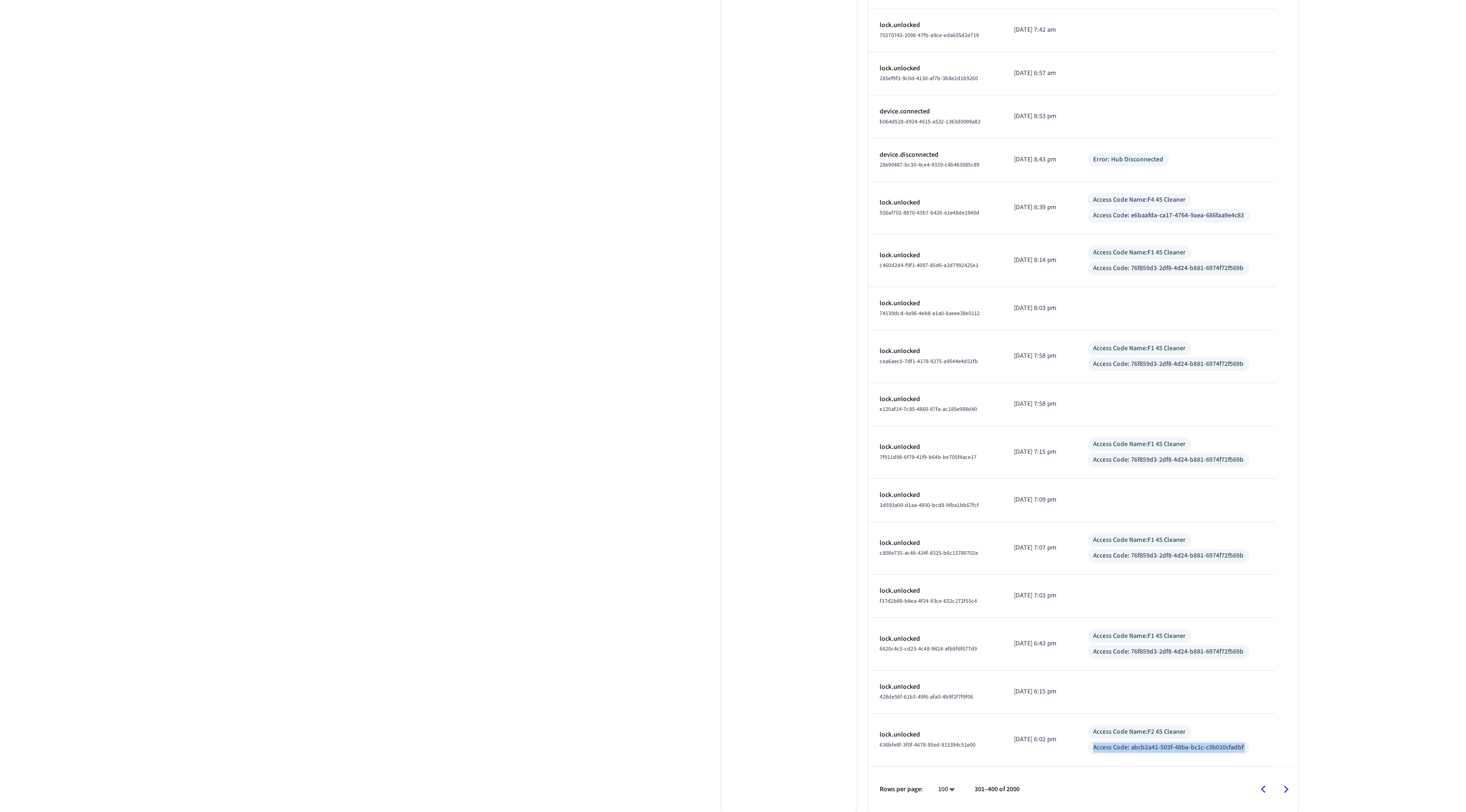
click at [856, 801] on icon "Go to next page" at bounding box center [858, 801] width 7 height 7
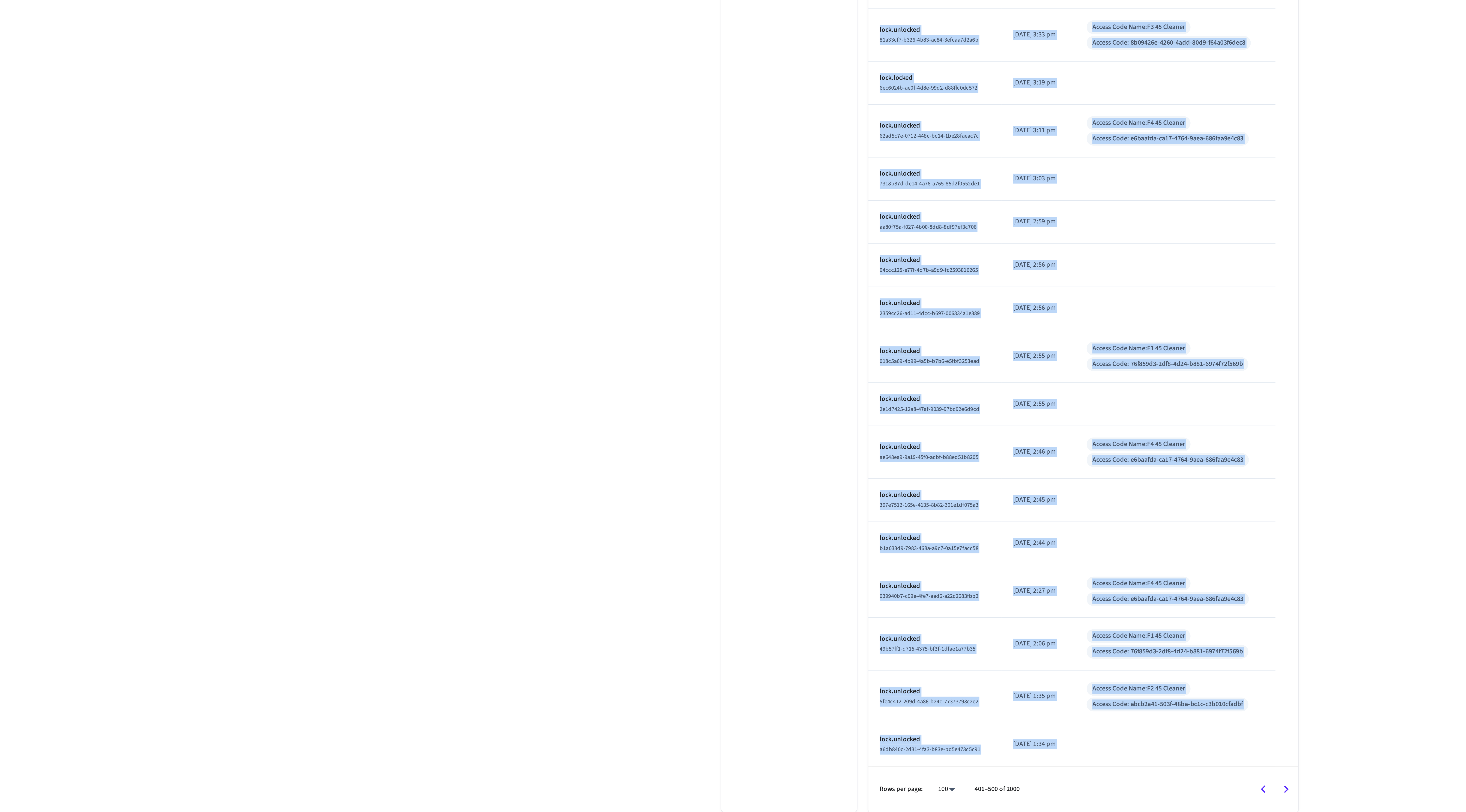
scroll to position [1486, 0]
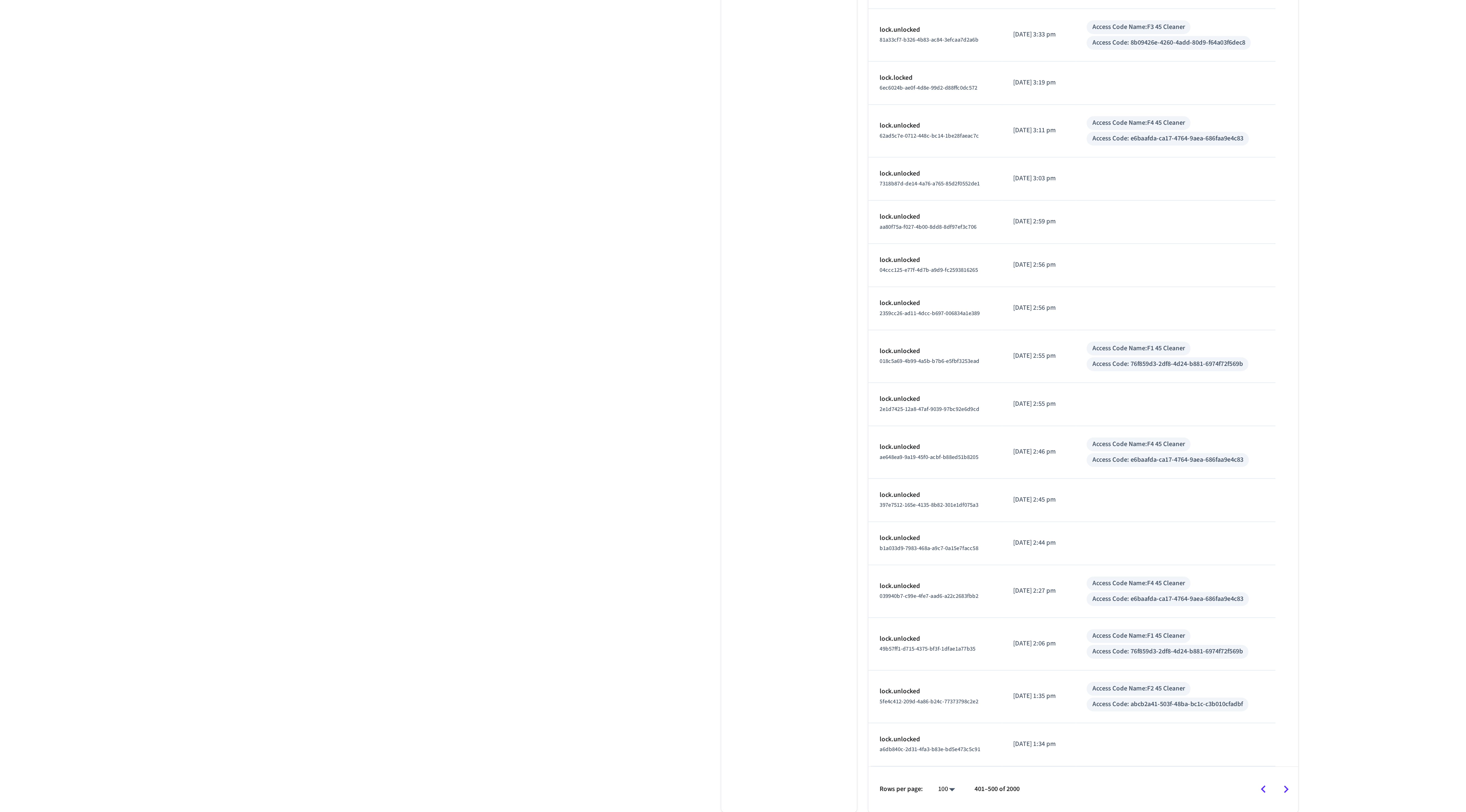
click at [859, 802] on icon "Go to next page" at bounding box center [858, 801] width 7 height 7
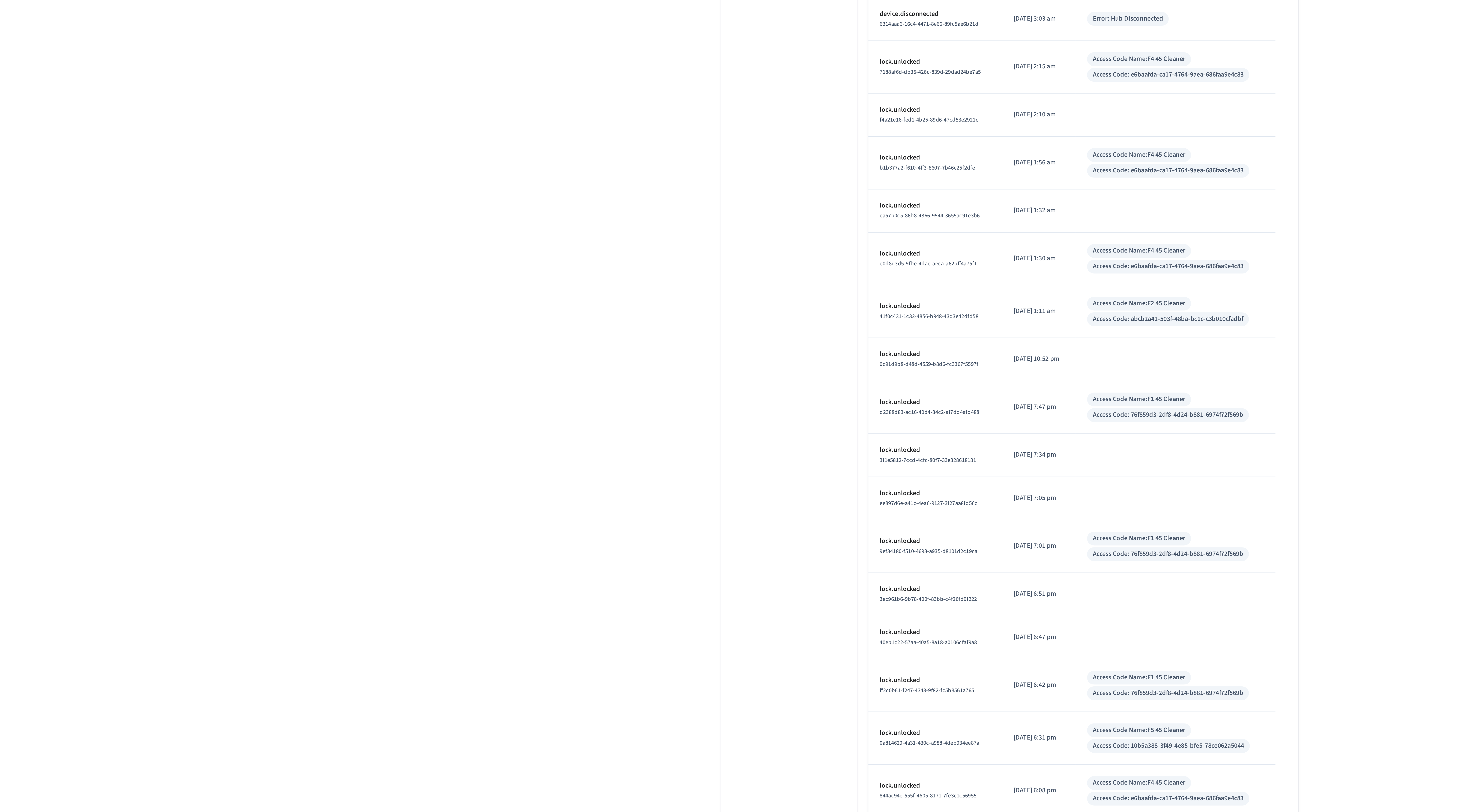
scroll to position [654, 0]
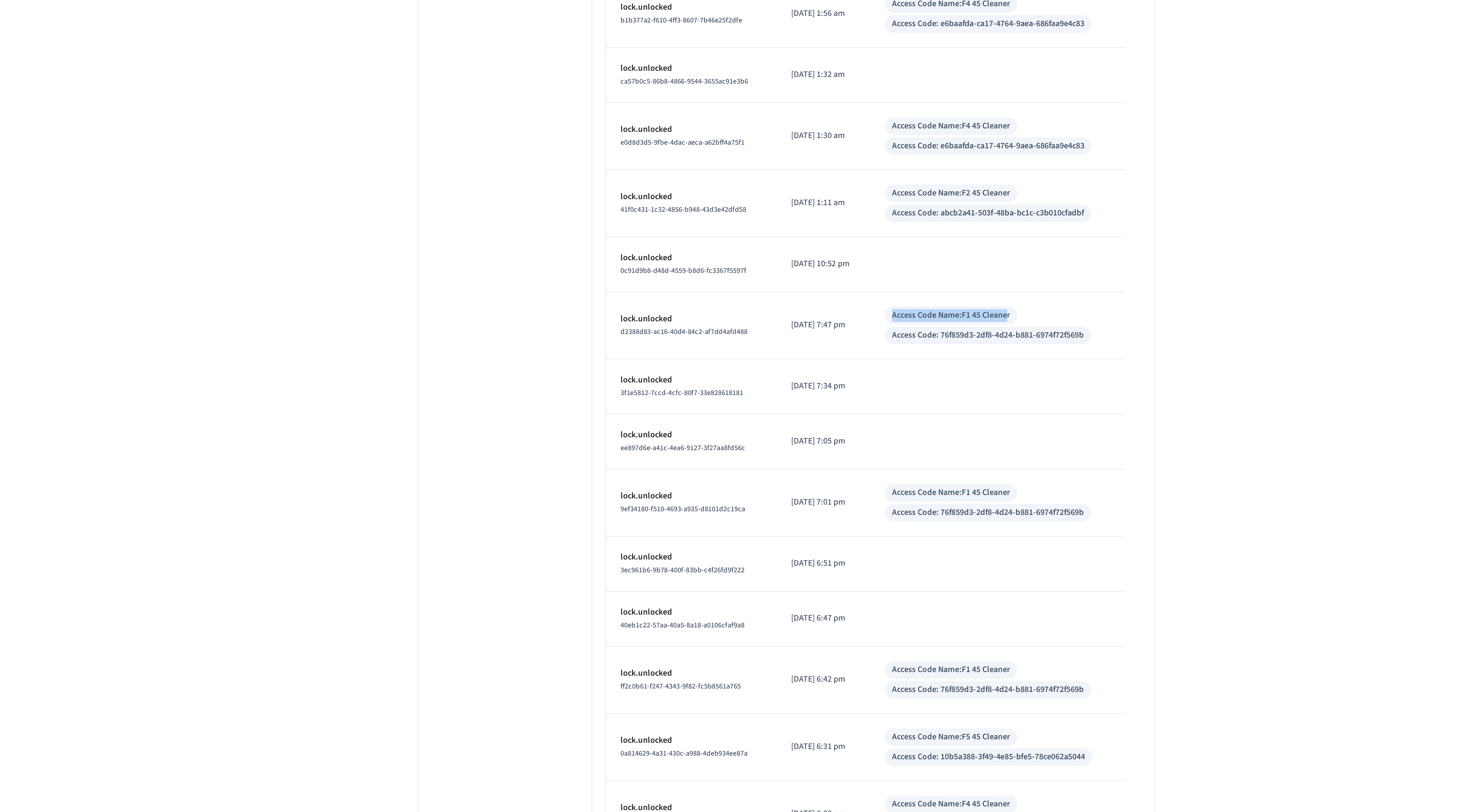
drag, startPoint x: 816, startPoint y: 244, endPoint x: 776, endPoint y: 243, distance: 40.0
click at [776, 240] on div "Access Code Name: F1 45 Cleaner" at bounding box center [791, 237] width 47 height 6
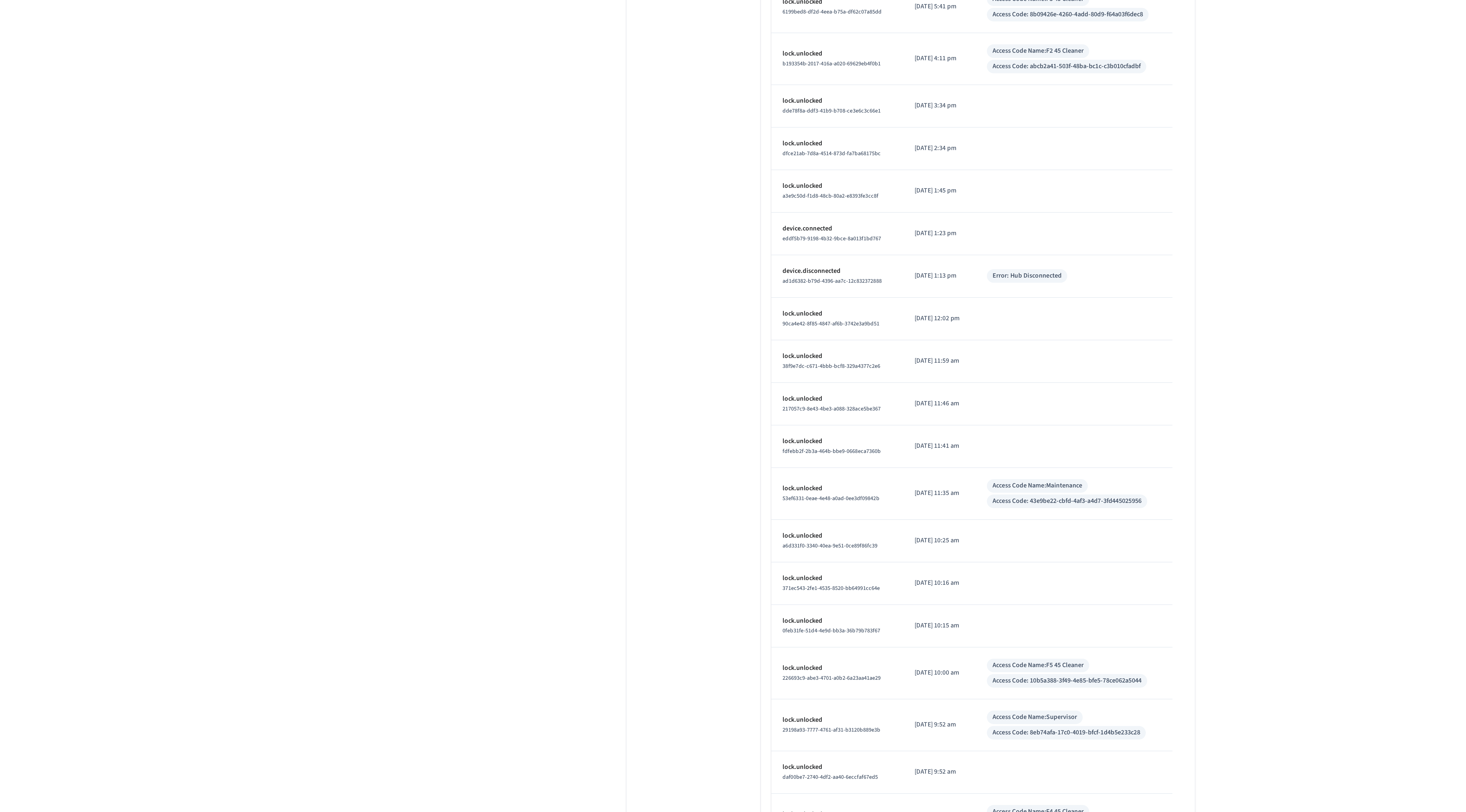
scroll to position [1444, 0]
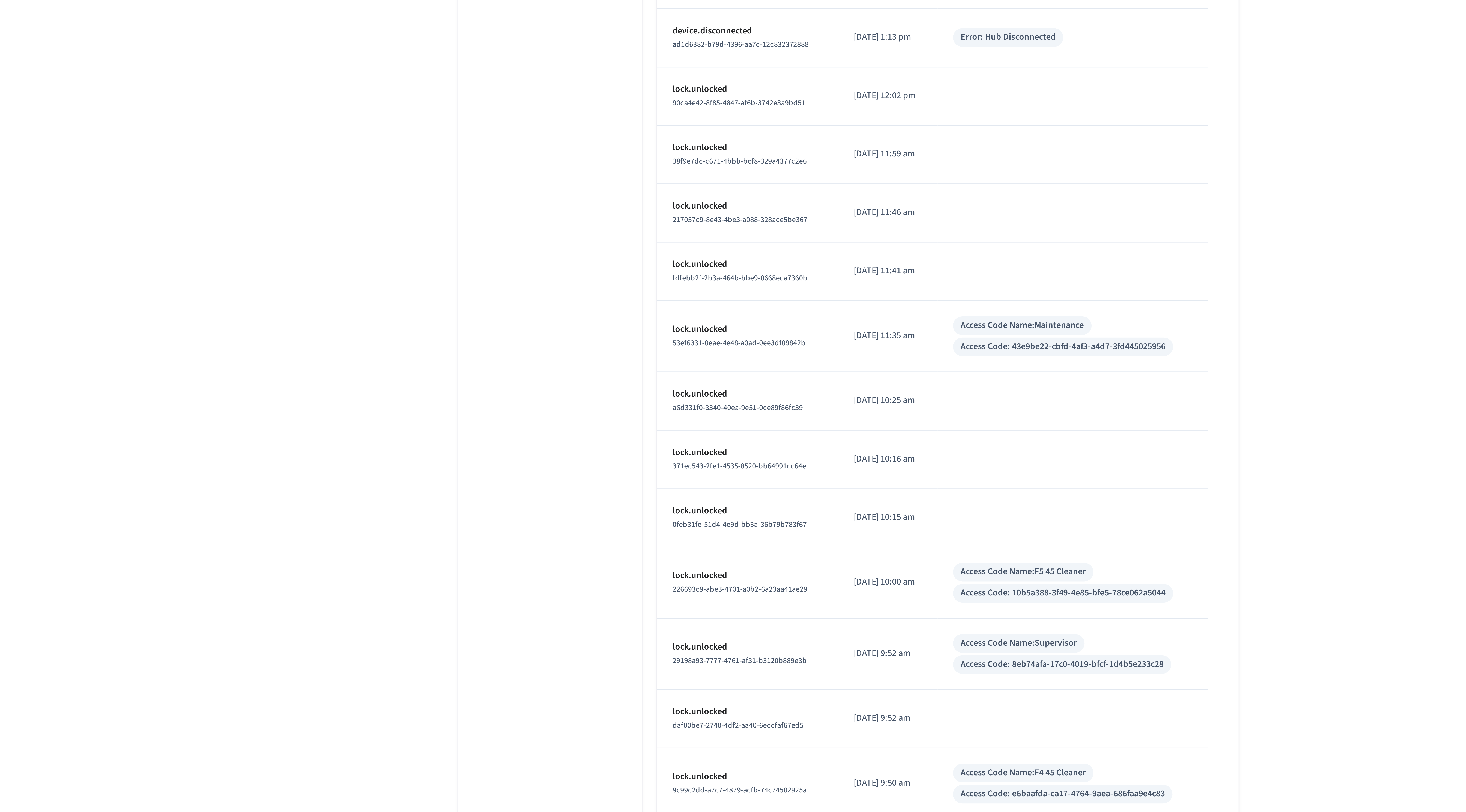
drag, startPoint x: 701, startPoint y: 122, endPoint x: 639, endPoint y: 481, distance: 364.3
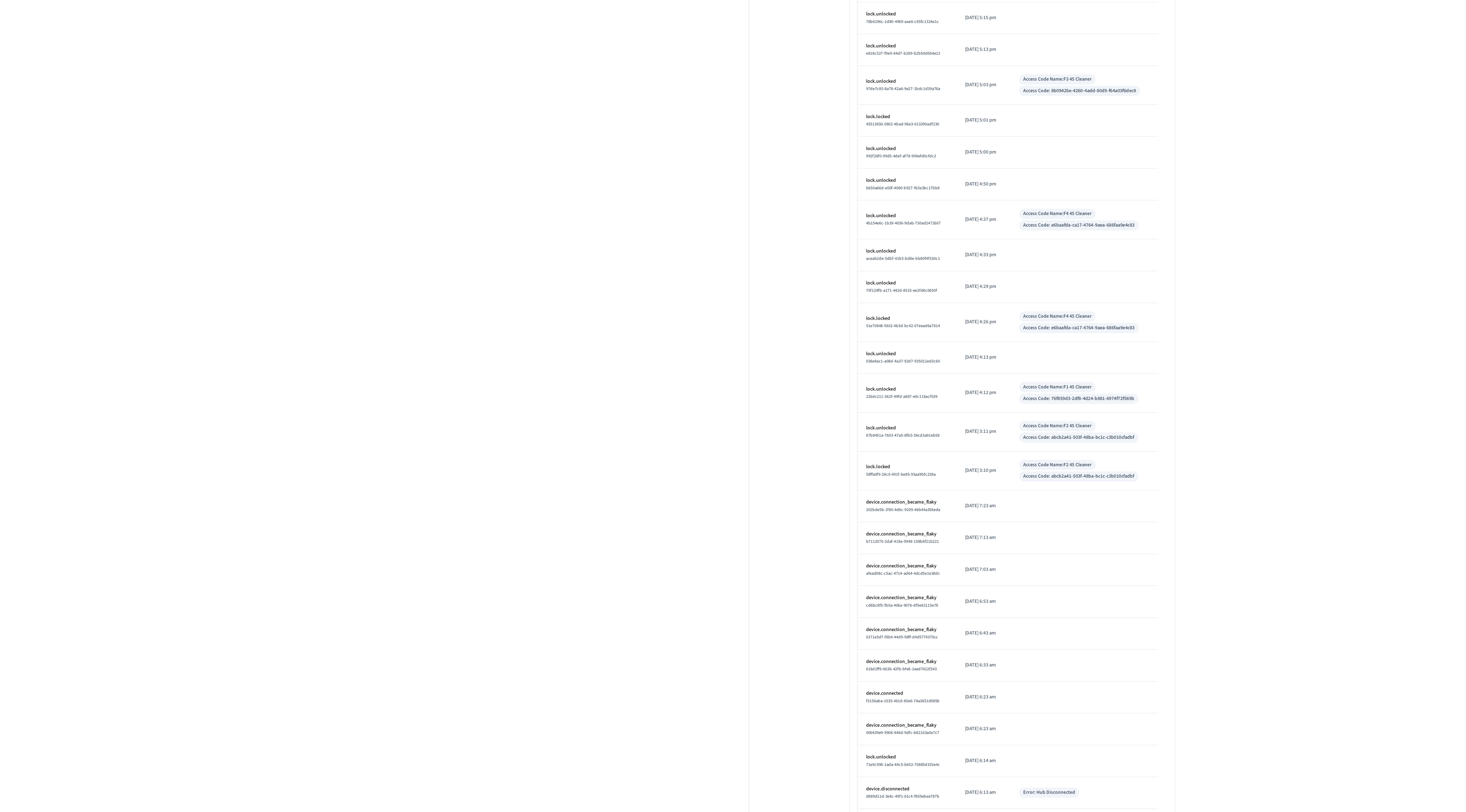
scroll to position [1158, 0]
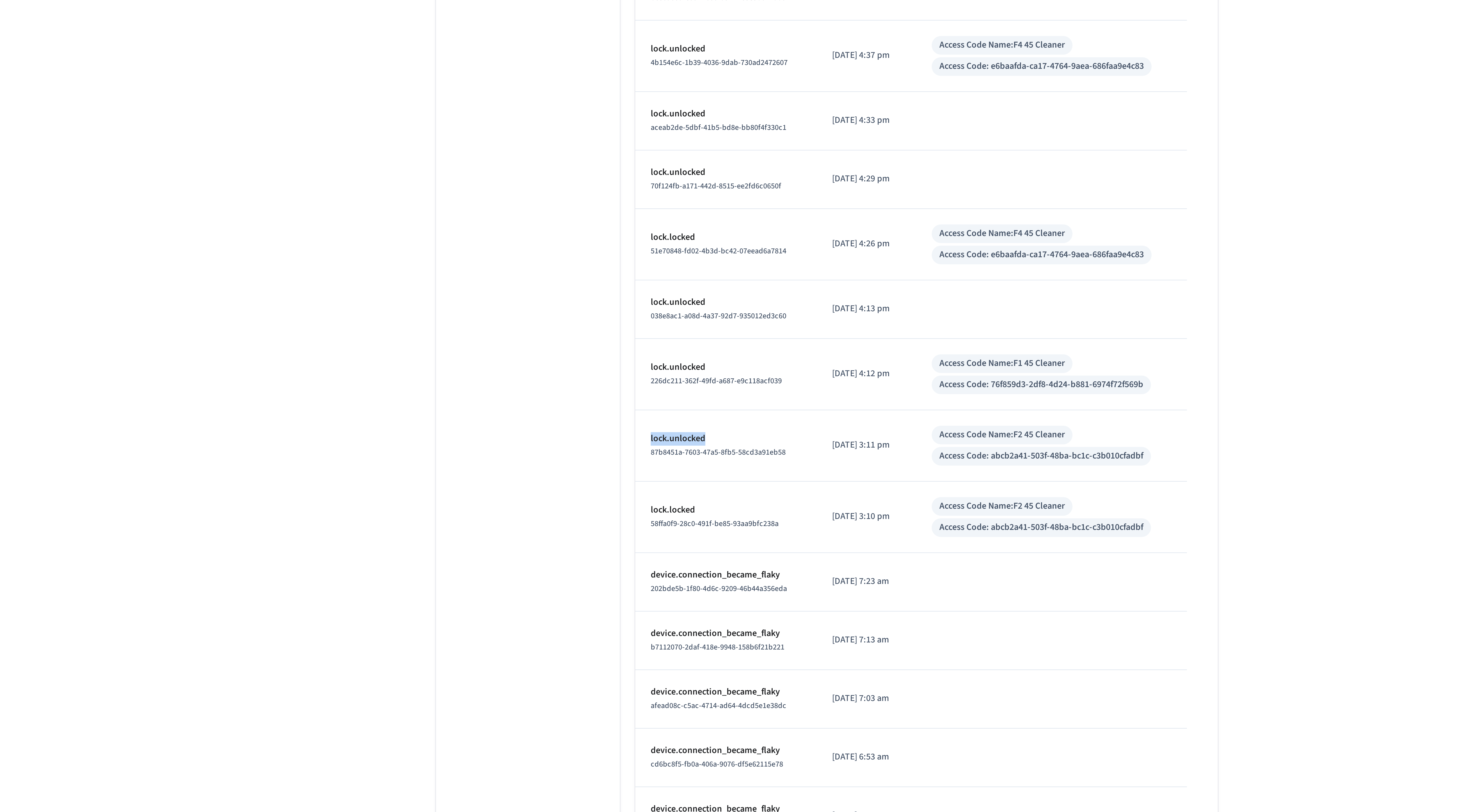
drag, startPoint x: 693, startPoint y: 278, endPoint x: 673, endPoint y: 278, distance: 20.0
click at [673, 278] on td "lock.unlocked 87b8451a-7603-47a5-8fb5-58cd3a91eb58" at bounding box center [699, 266] width 60 height 24
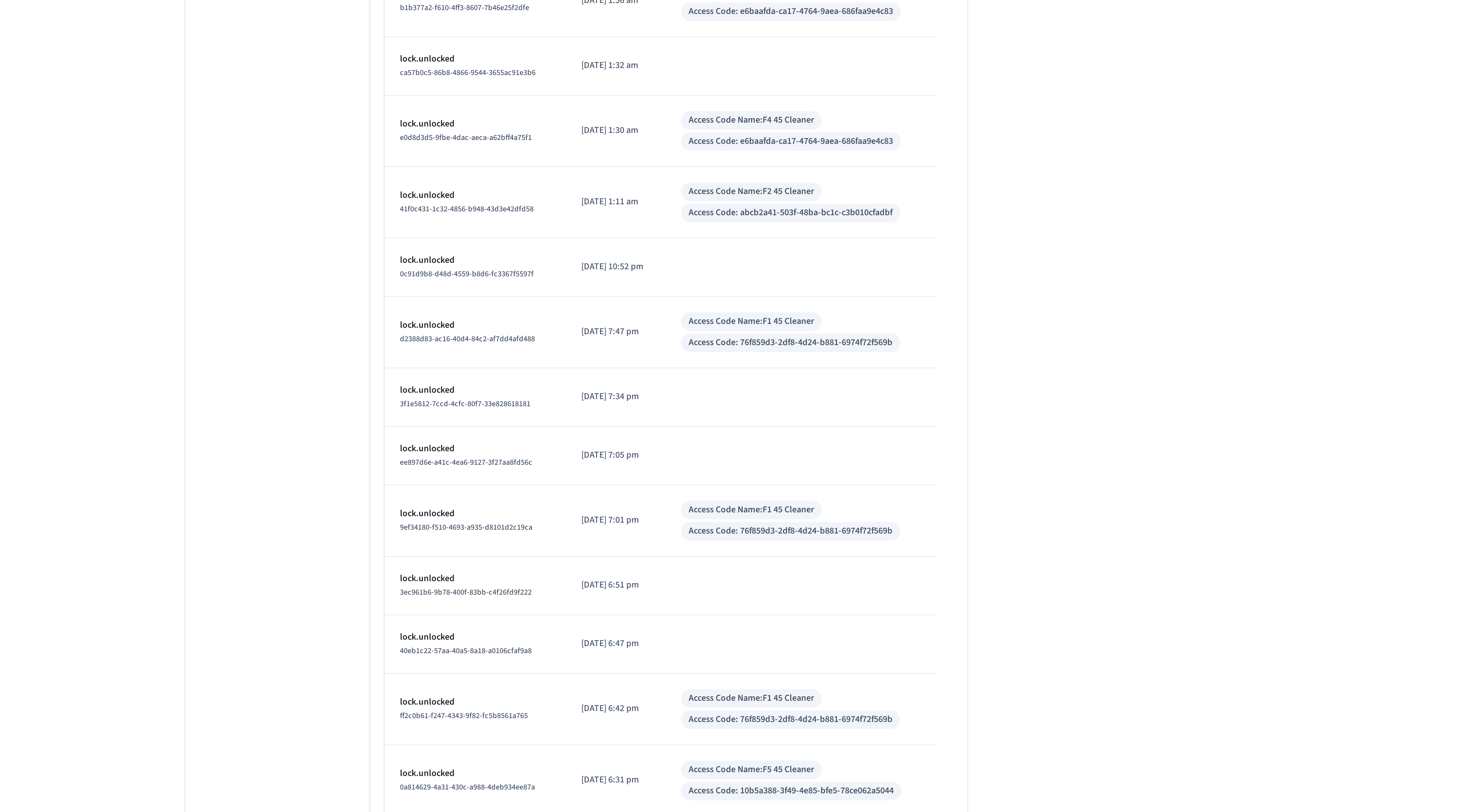
scroll to position [760, 0]
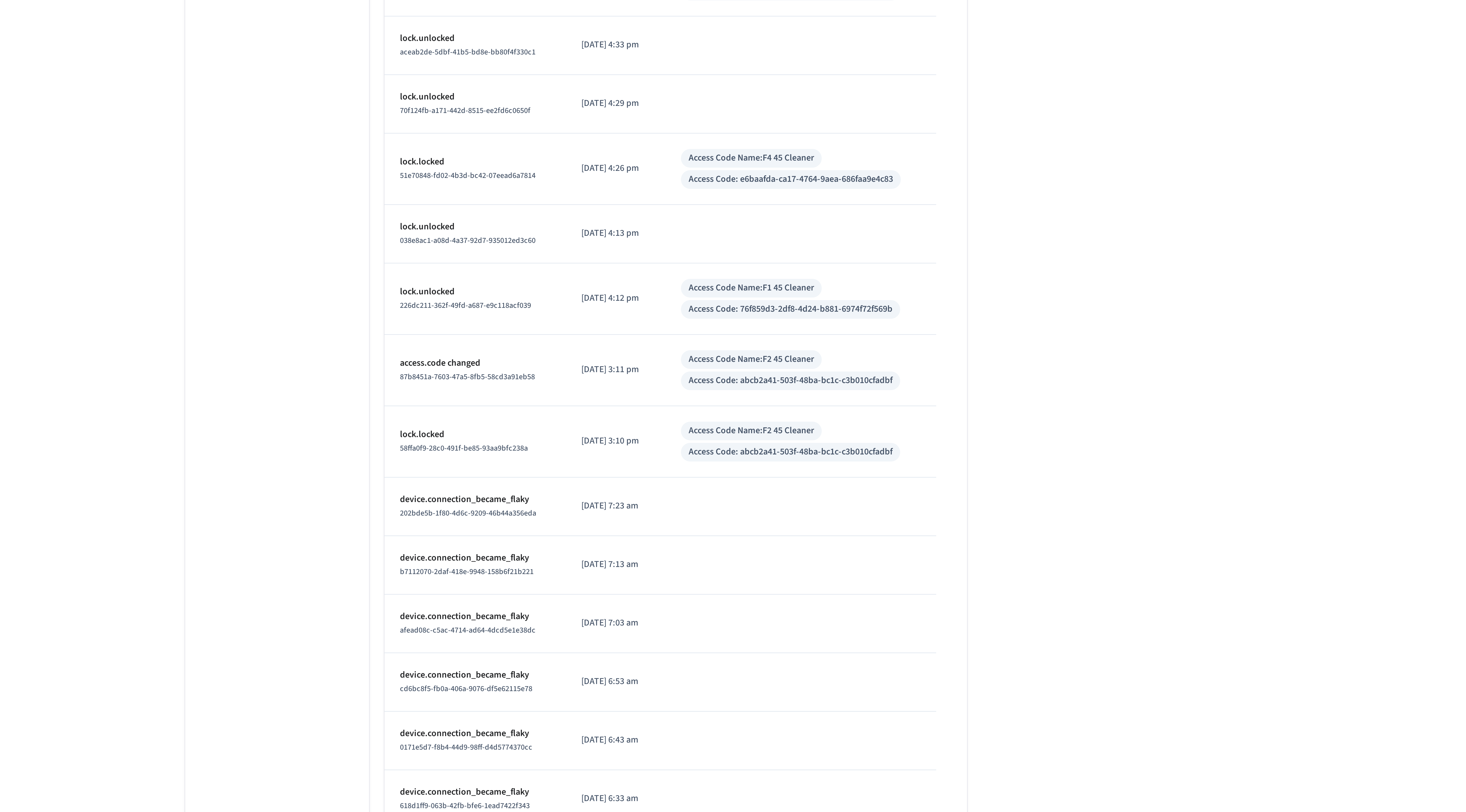
click at [806, 663] on div "Access Code Name: F2 45 Cleaner" at bounding box center [791, 661] width 42 height 5
click at [812, 663] on div "Access Code Name: F2 45 Cleaner" at bounding box center [791, 661] width 42 height 5
click at [812, 663] on div "Access Code Name: F2 45 Cleaner" at bounding box center [791, 661] width 42 height 5
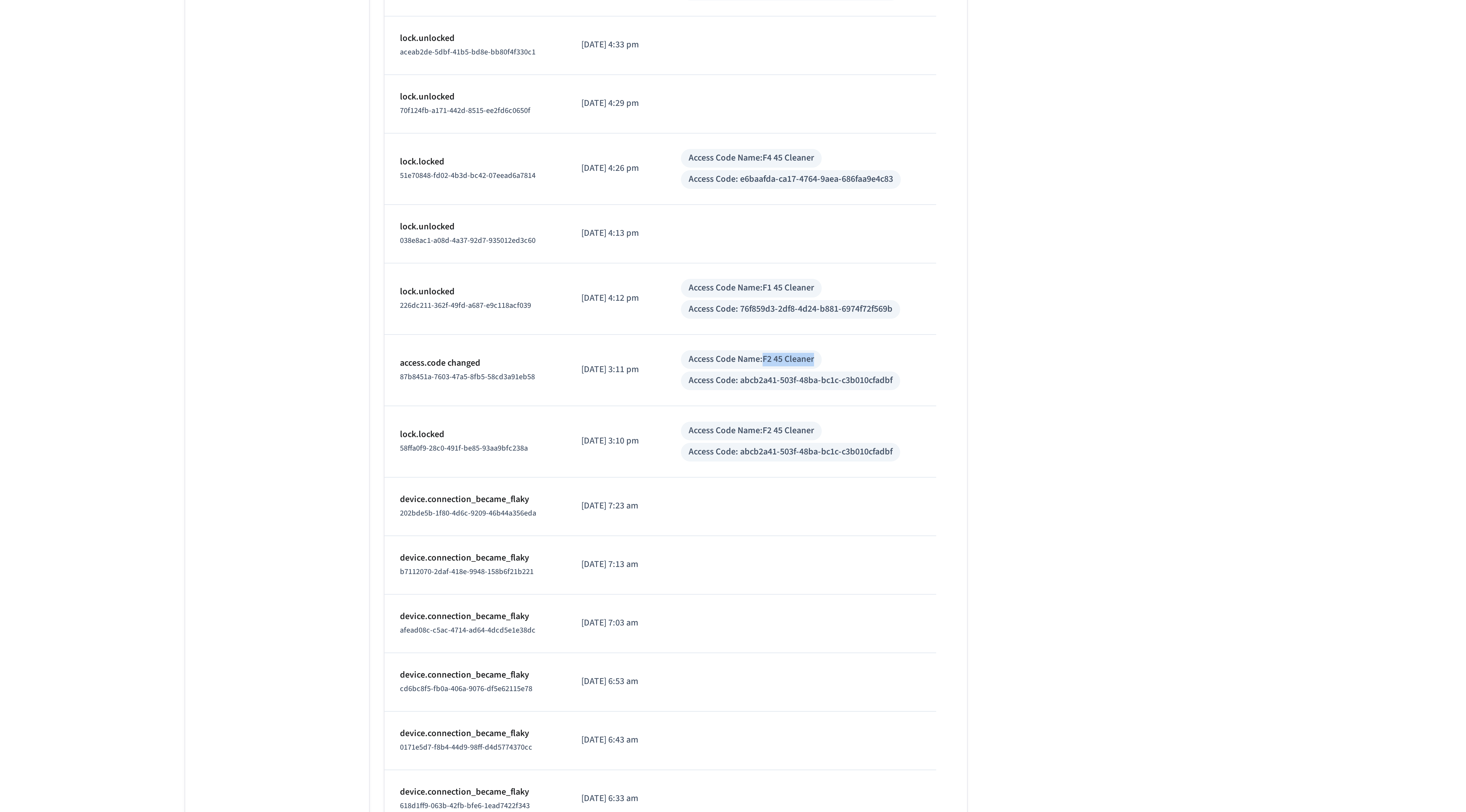
drag, startPoint x: 800, startPoint y: 674, endPoint x: 818, endPoint y: 675, distance: 18.0
click at [815, 664] on div "Access Code Name: F2 45 Cleaner" at bounding box center [791, 661] width 47 height 6
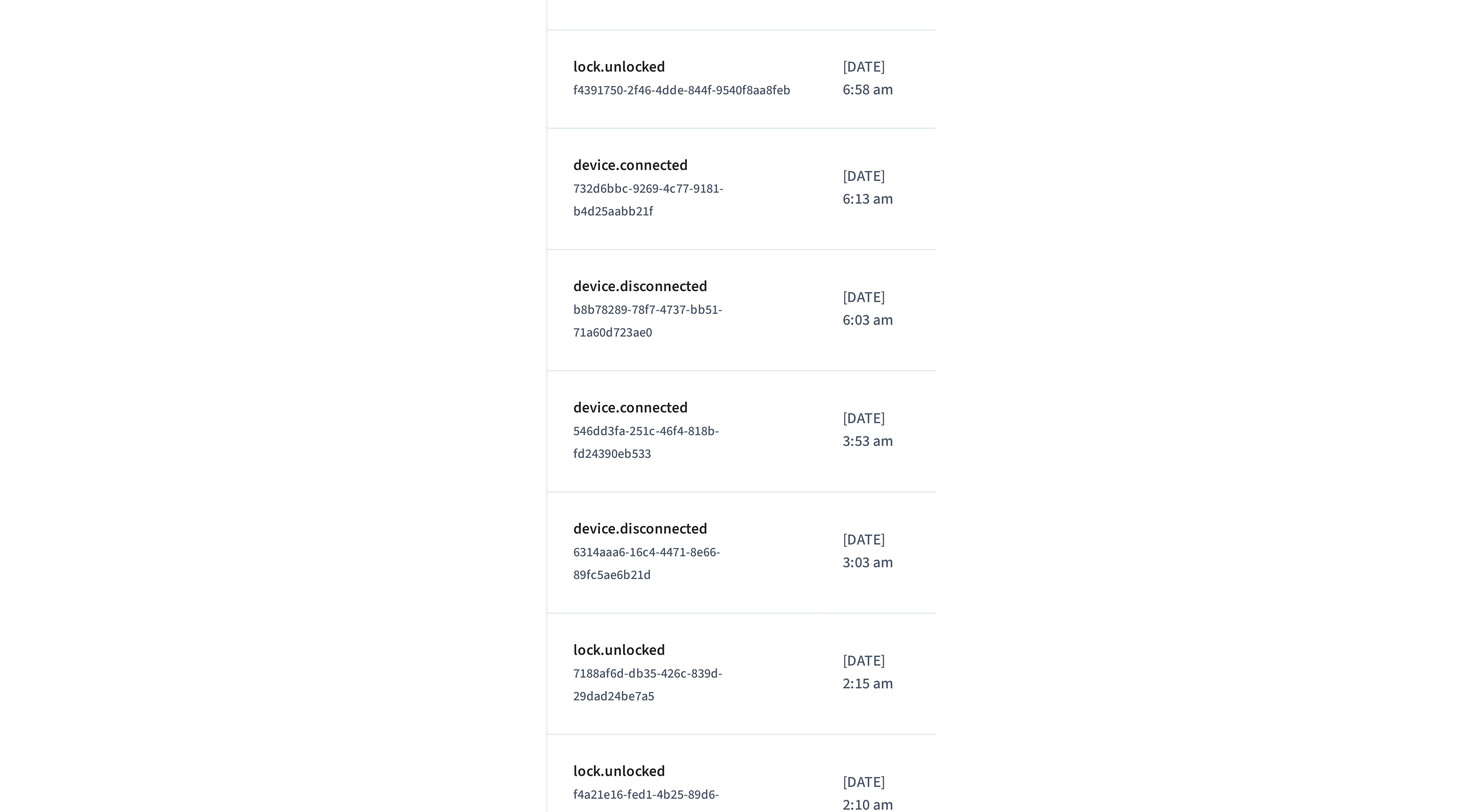
scroll to position [918, 0]
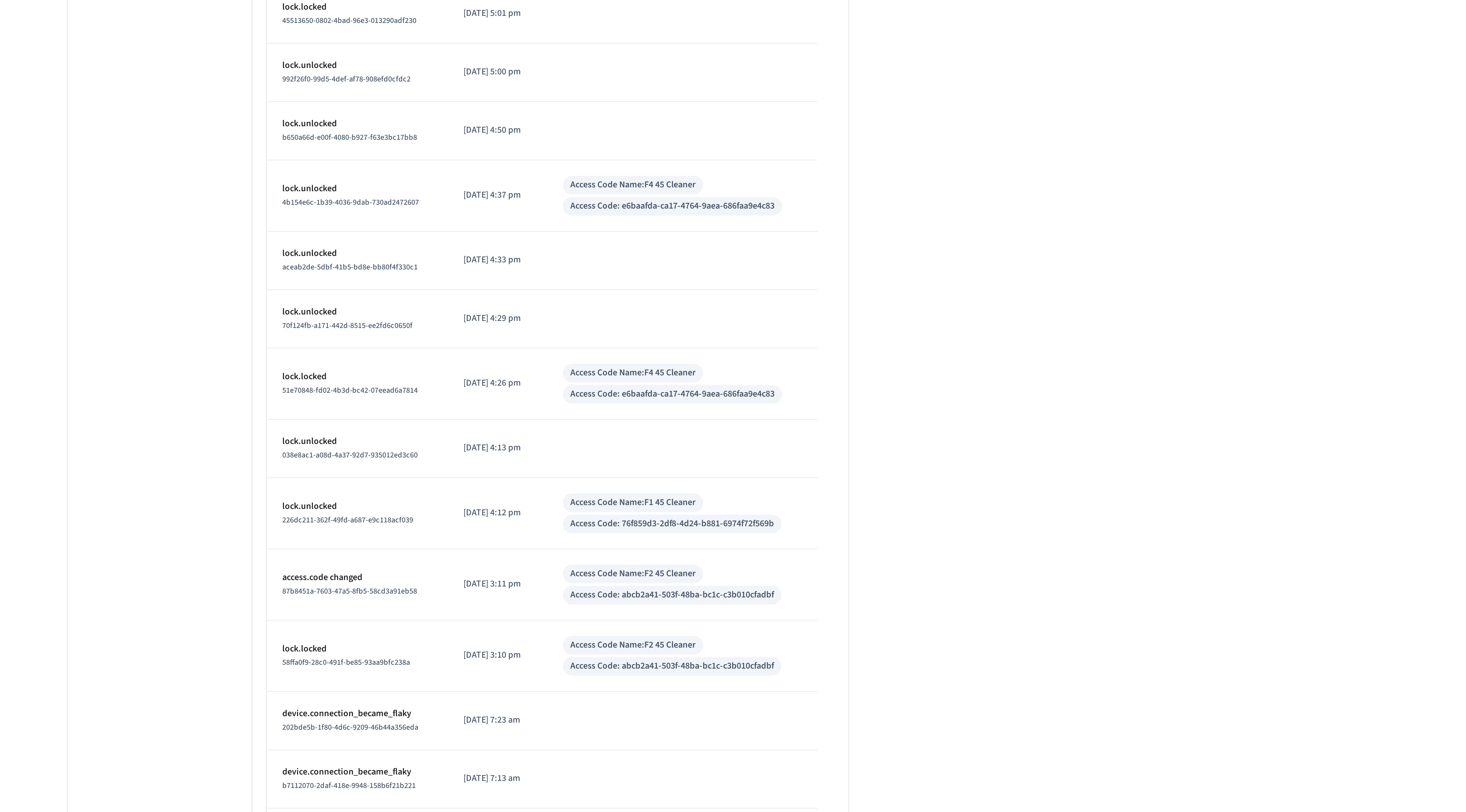
click at [812, 505] on div "Access Code Name: F2 45 Cleaner" at bounding box center [791, 503] width 42 height 5
click at [803, 505] on div "Access Code Name: F2 45 Cleaner" at bounding box center [791, 503] width 42 height 5
drag, startPoint x: 800, startPoint y: 515, endPoint x: 816, endPoint y: 516, distance: 16.0
click at [812, 505] on div "Access Code Name: F2 45 Cleaner" at bounding box center [791, 503] width 42 height 5
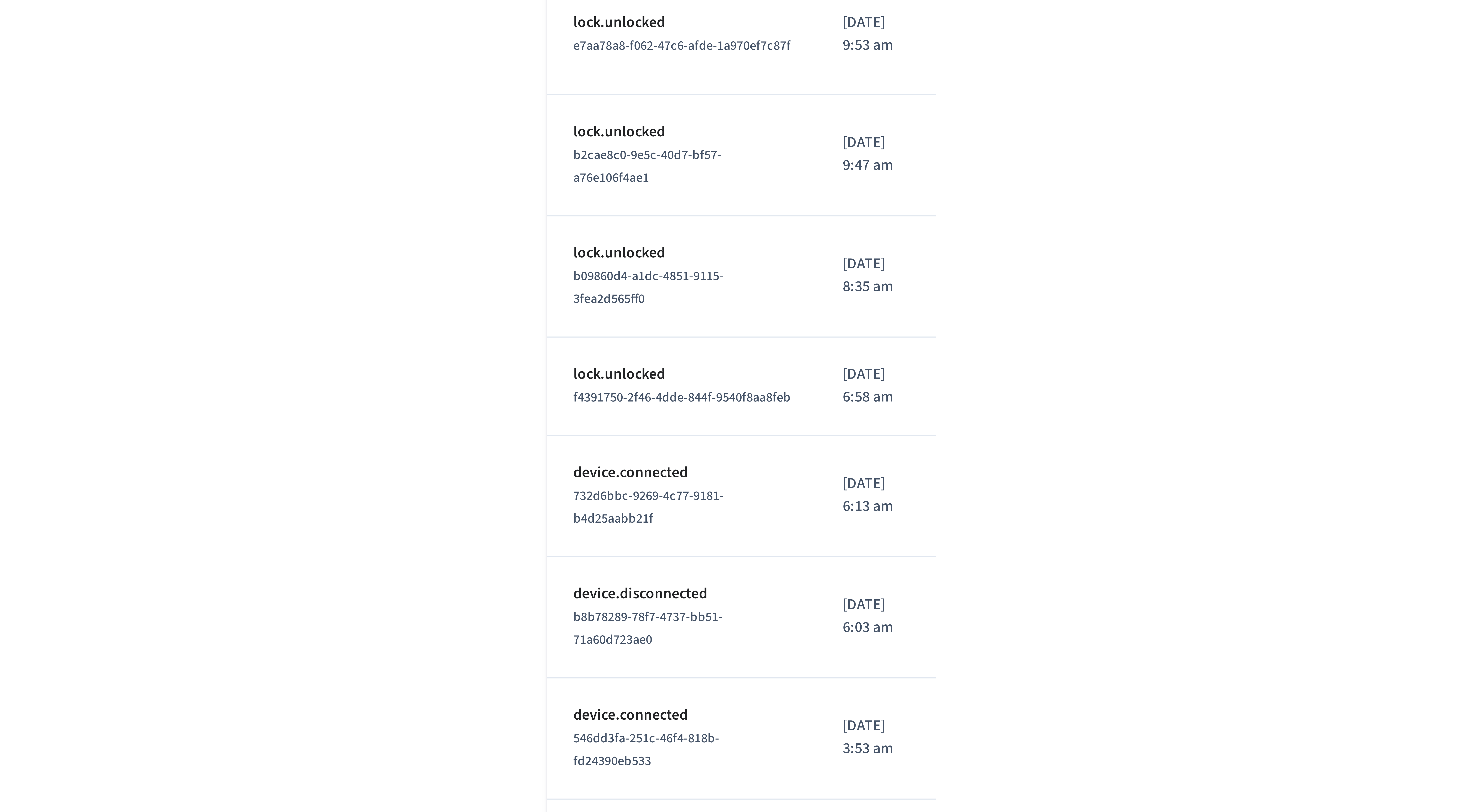
scroll to position [857, 0]
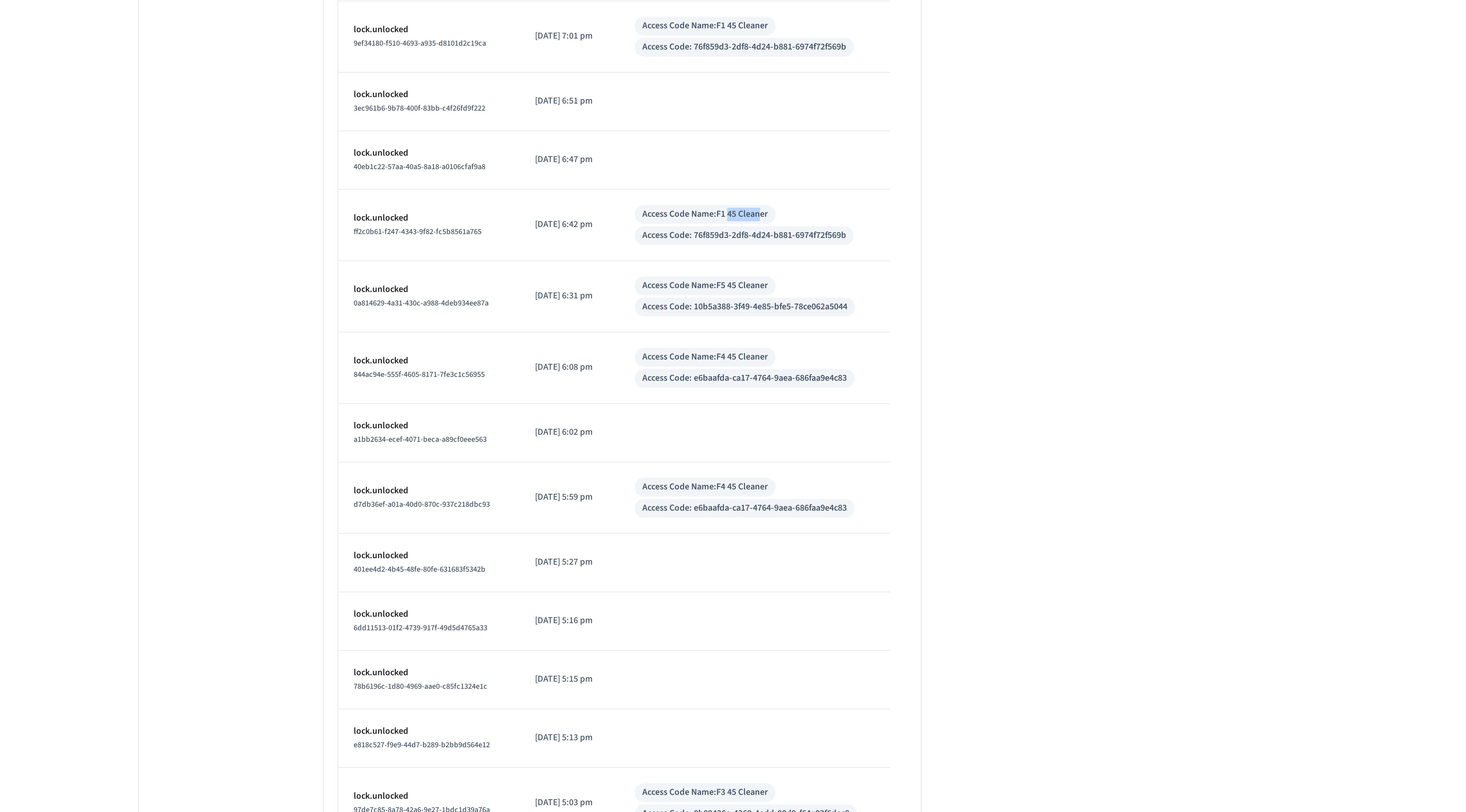
drag, startPoint x: 814, startPoint y: 170, endPoint x: 804, endPoint y: 169, distance: 10.0
click at [804, 161] on div "Access Code Name: F1 45 Cleaner" at bounding box center [791, 159] width 42 height 5
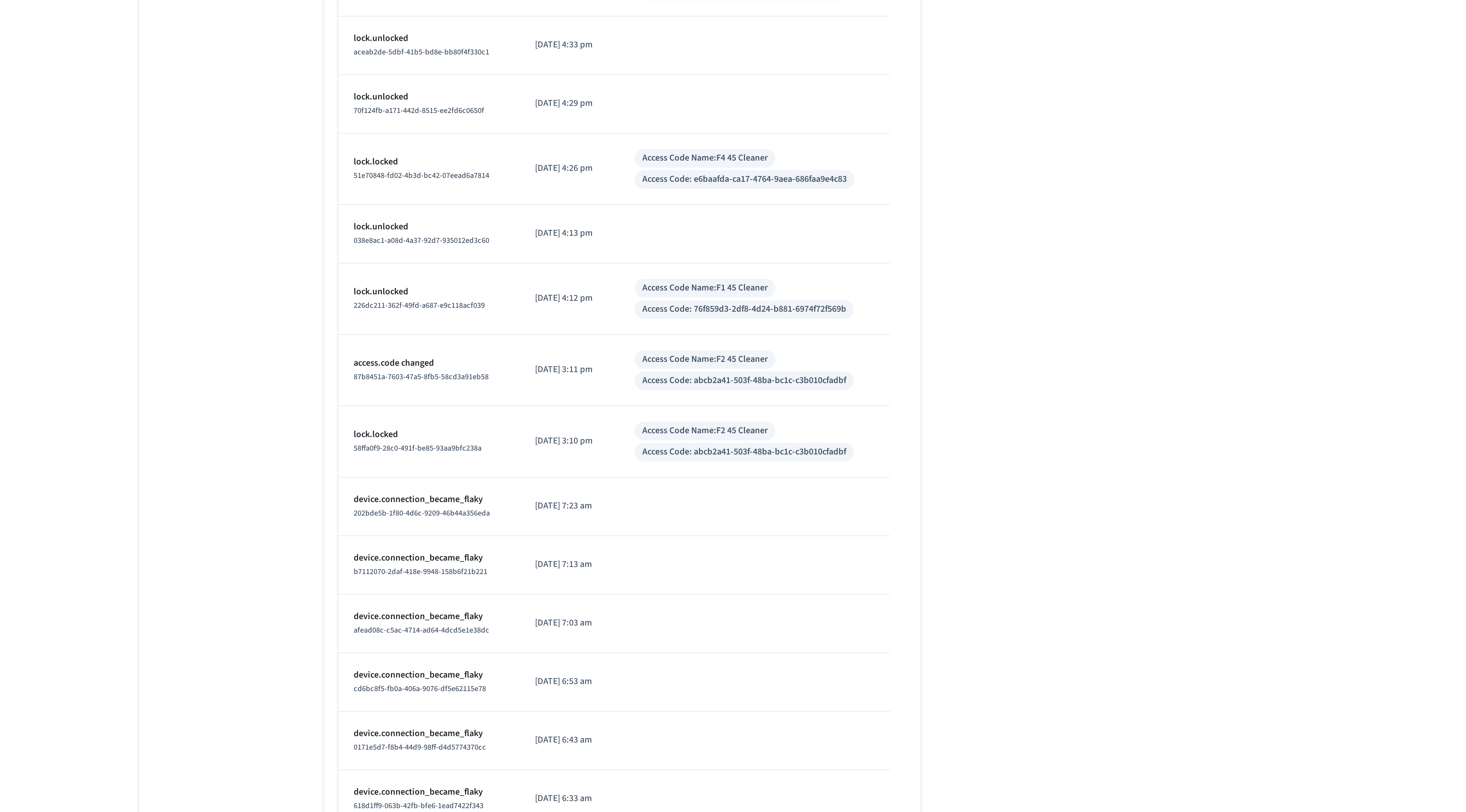
scroll to position [759, 0]
